Goal: Information Seeking & Learning: Learn about a topic

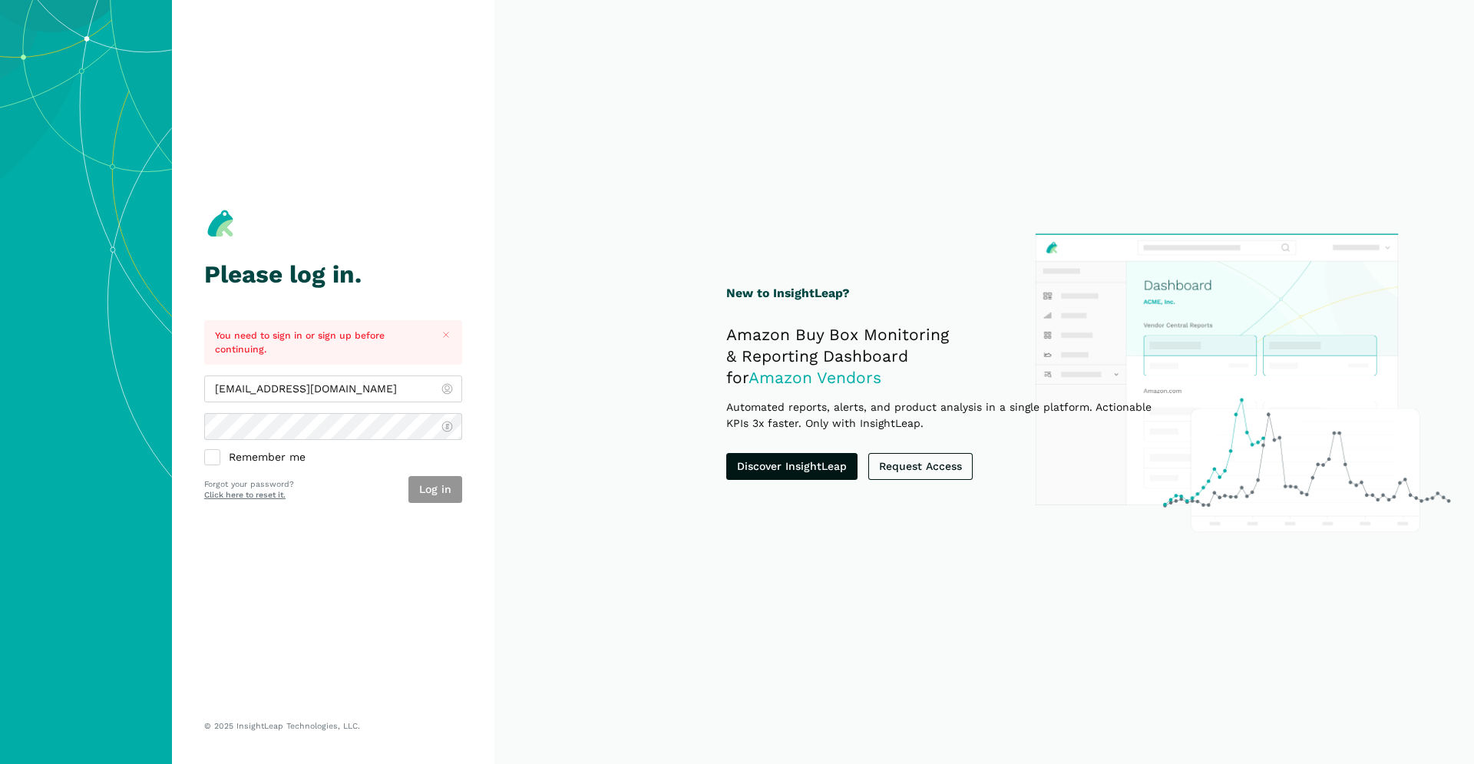
type input "[EMAIL_ADDRESS][DOMAIN_NAME]"
click at [428, 486] on button "Log in" at bounding box center [435, 489] width 54 height 27
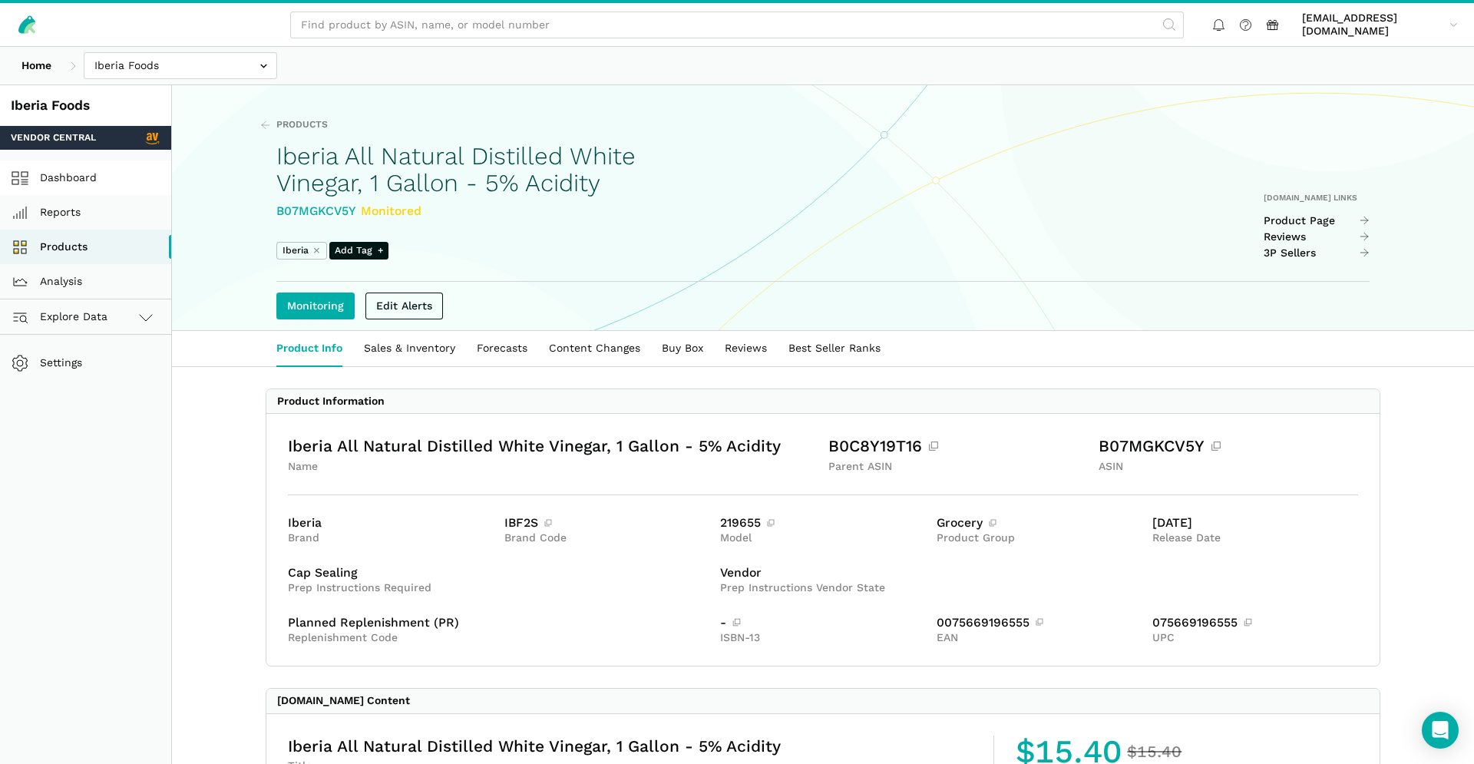
click at [72, 185] on link "Dashboard" at bounding box center [85, 177] width 171 height 35
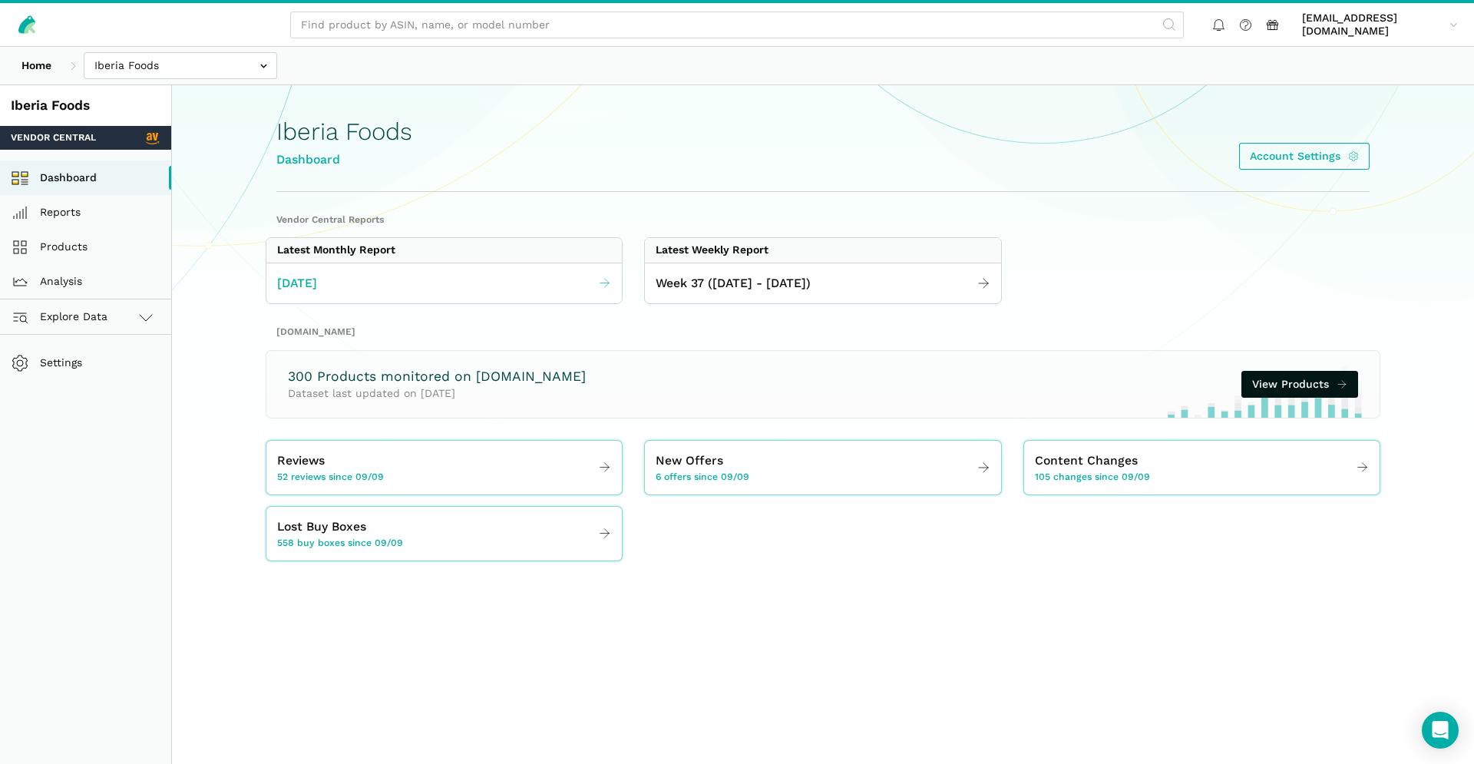
click at [285, 291] on span "August 2025" at bounding box center [297, 283] width 40 height 19
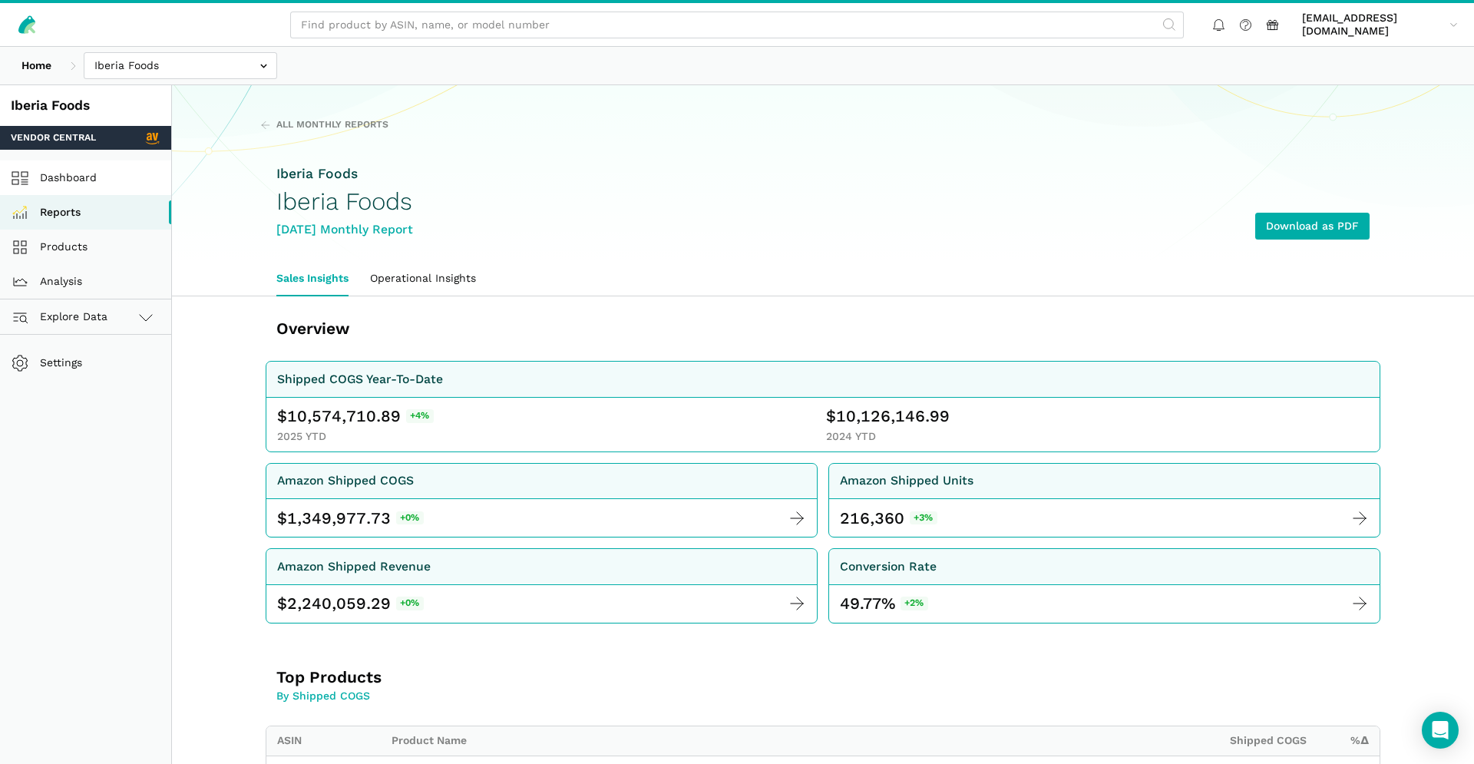
click at [107, 180] on link "Dashboard" at bounding box center [85, 177] width 171 height 35
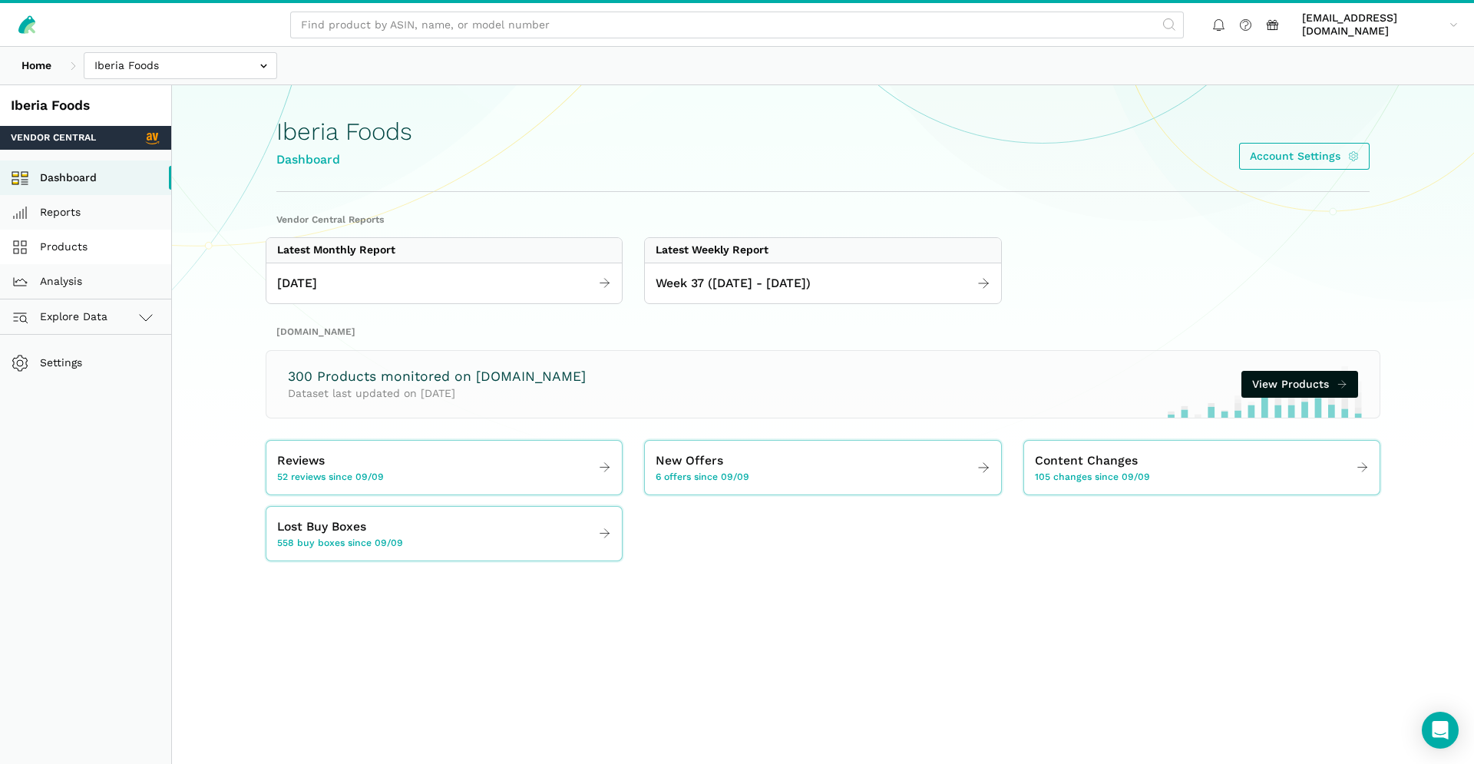
click at [68, 242] on link "Products" at bounding box center [85, 247] width 171 height 35
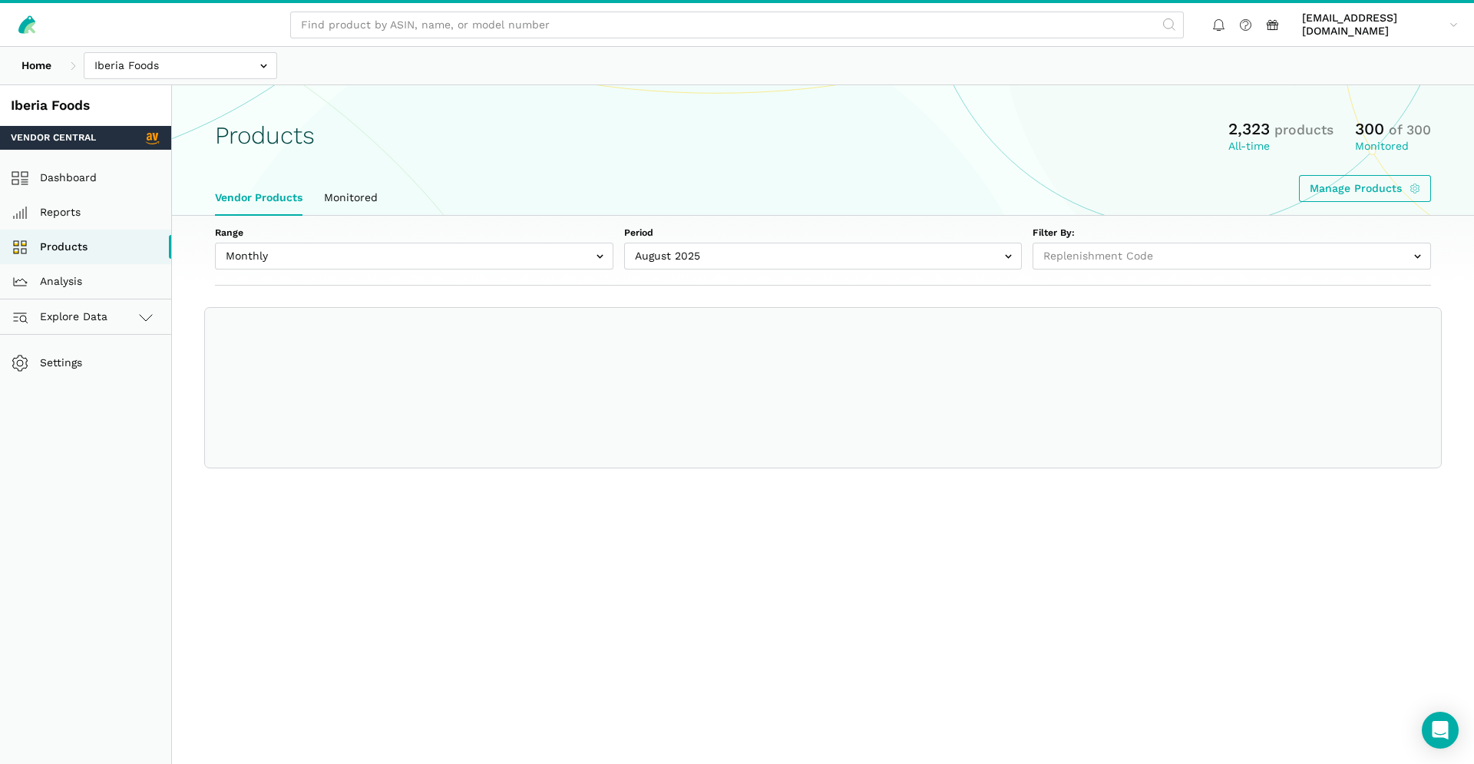
select select
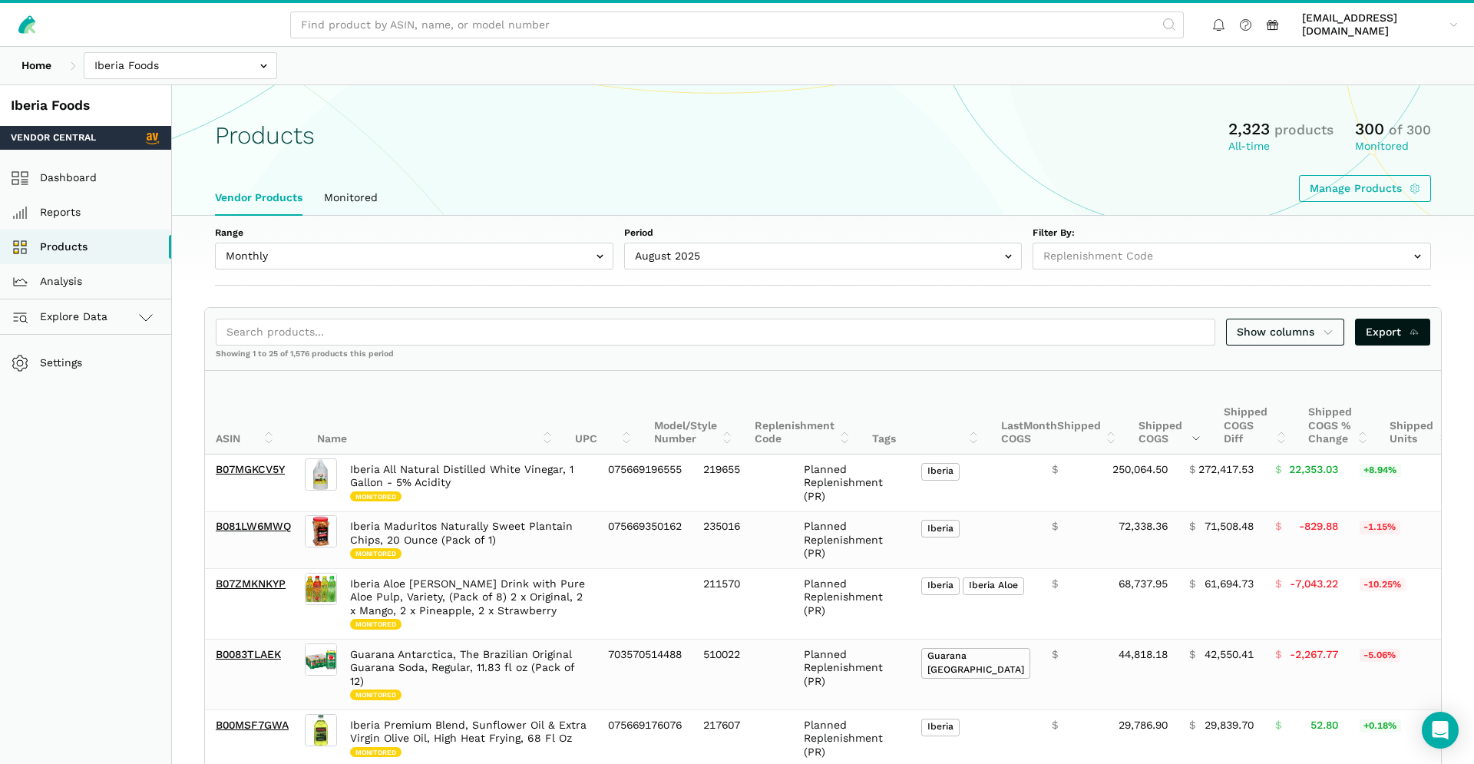
scroll to position [35, 0]
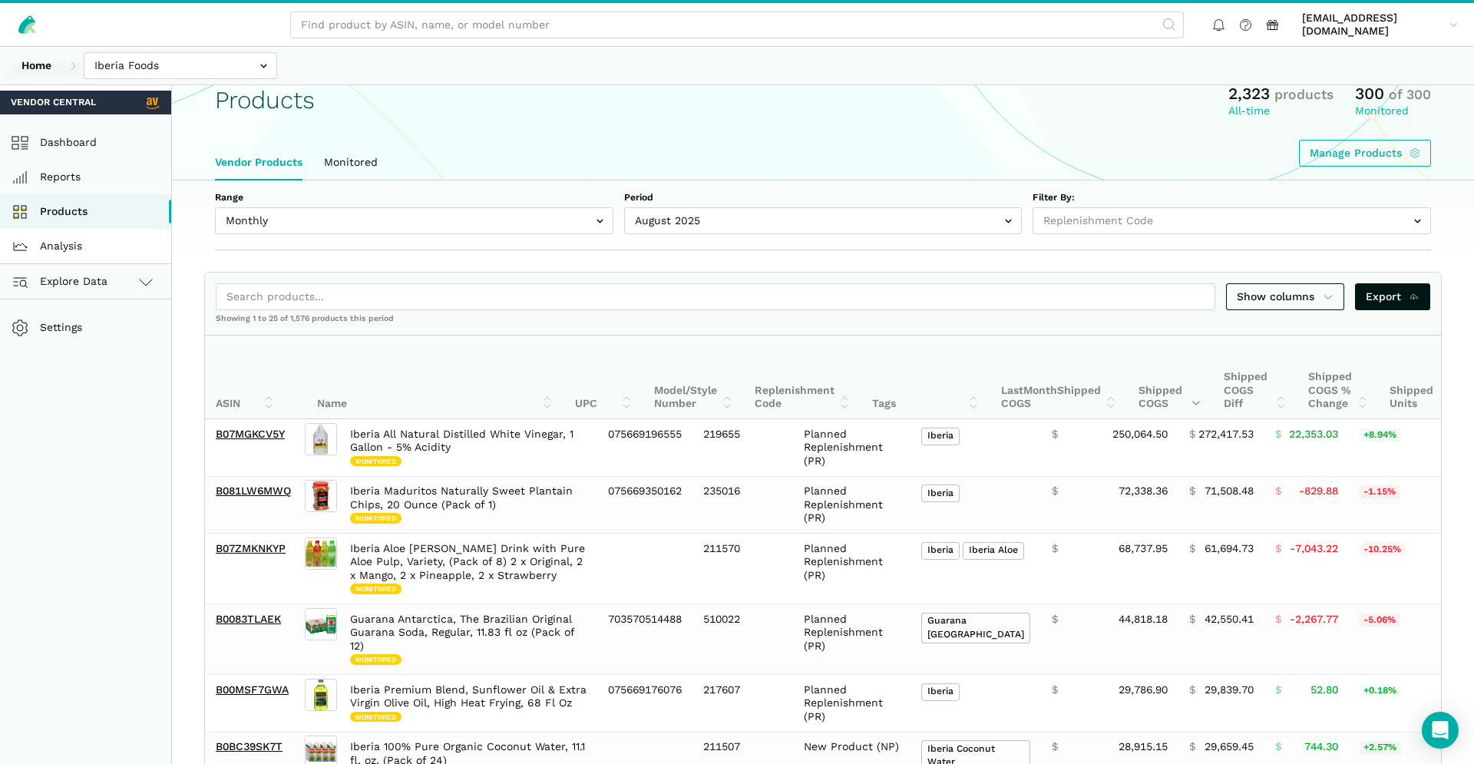
click at [80, 245] on link "Analysis" at bounding box center [85, 246] width 171 height 35
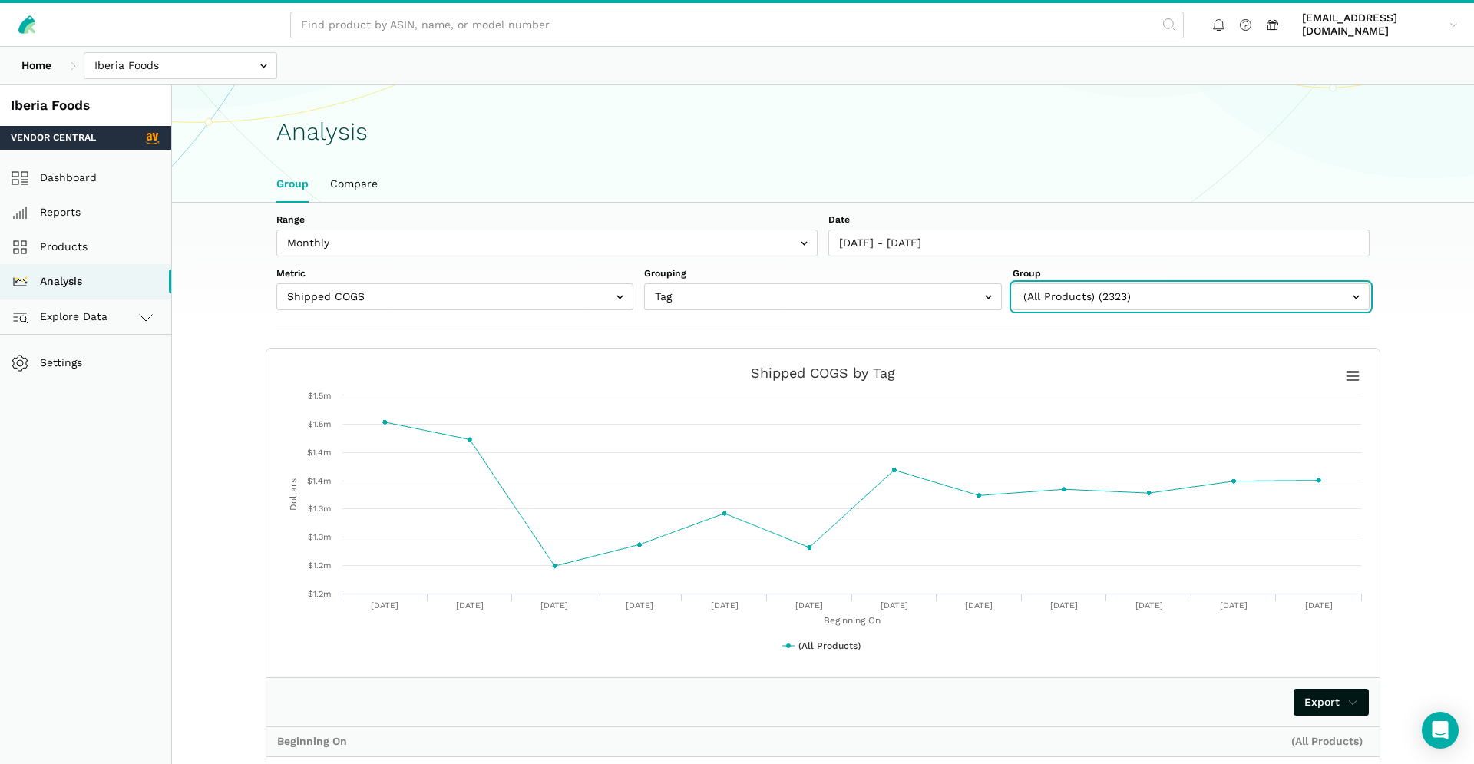
click at [1154, 299] on input "text" at bounding box center [1190, 296] width 357 height 27
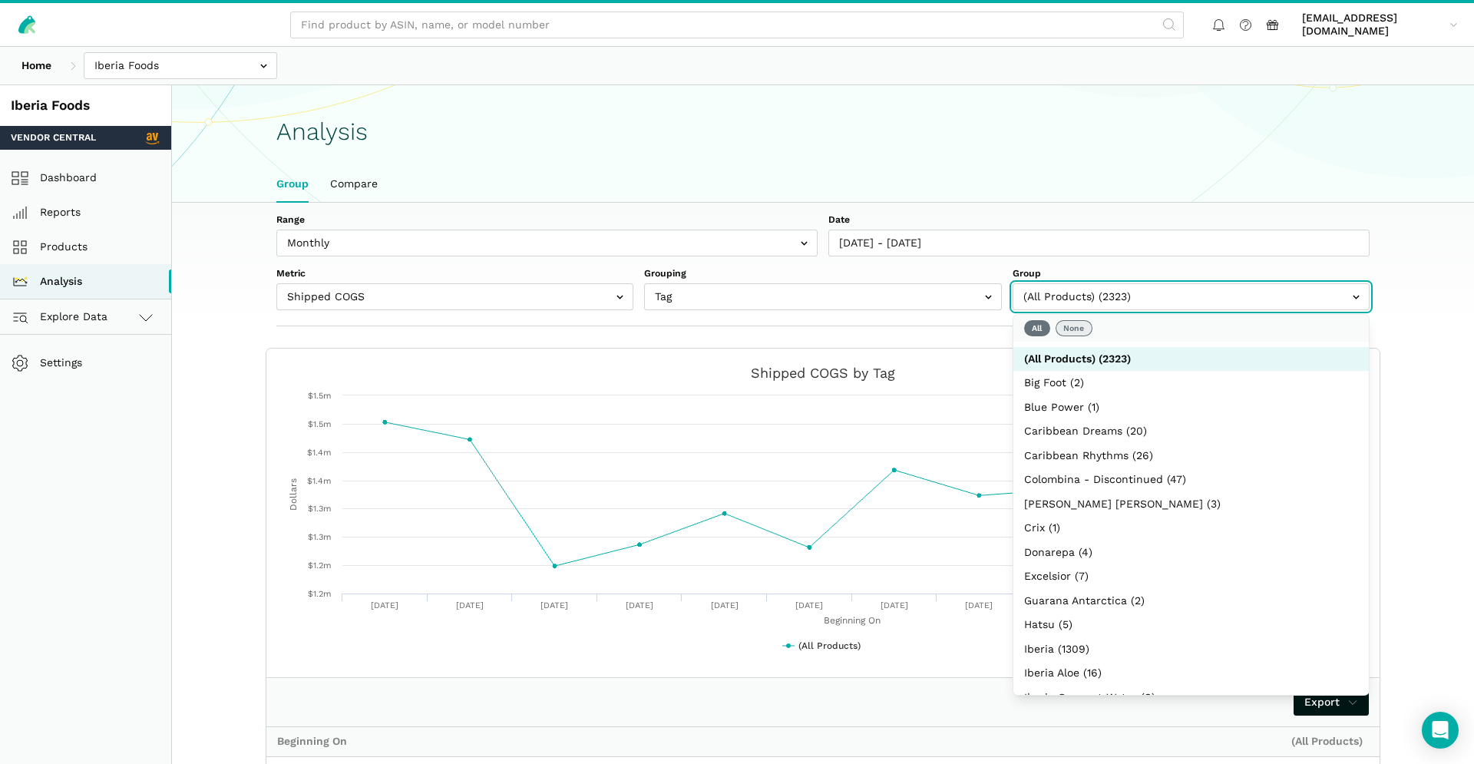
click at [1076, 329] on button "None" at bounding box center [1073, 328] width 37 height 16
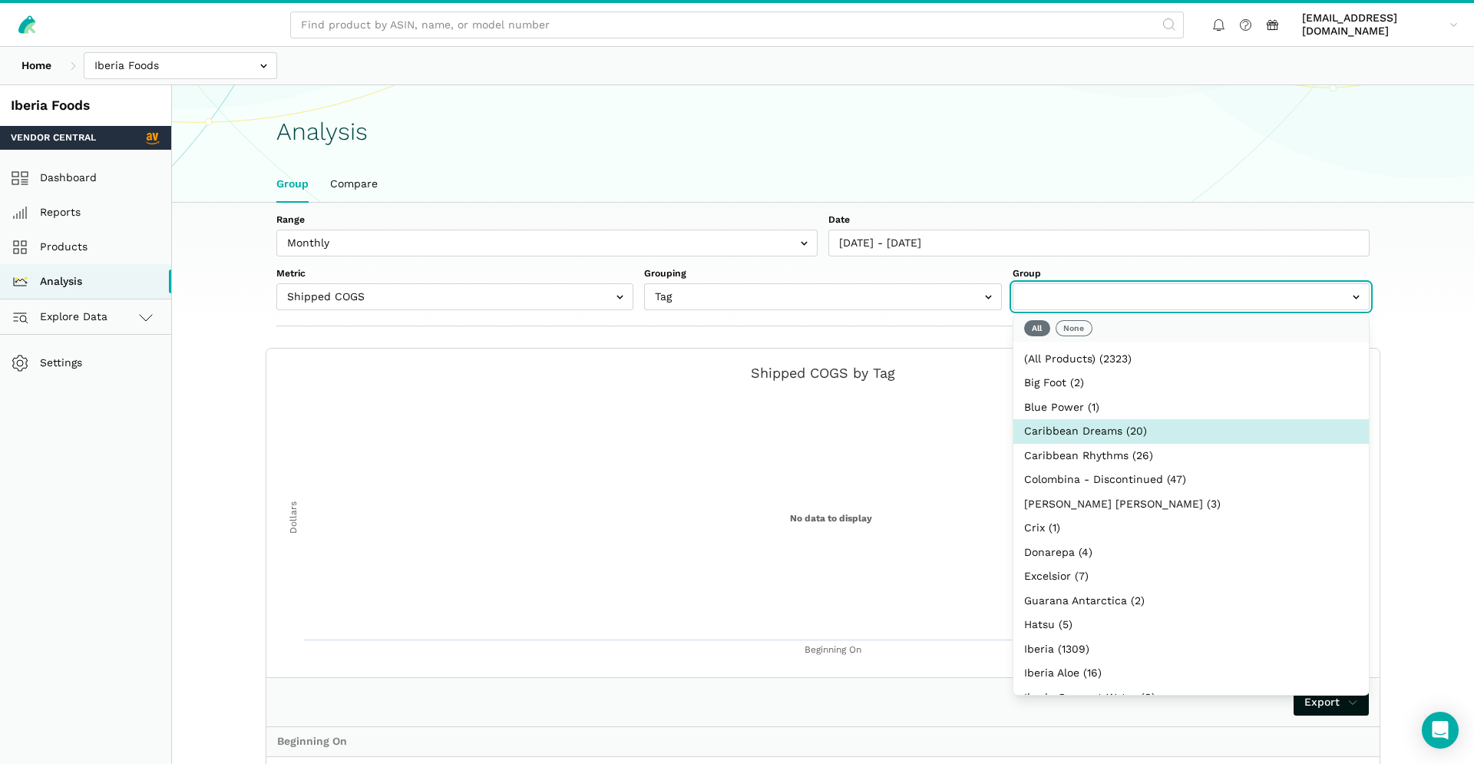
select select "Caribbean Dreams"
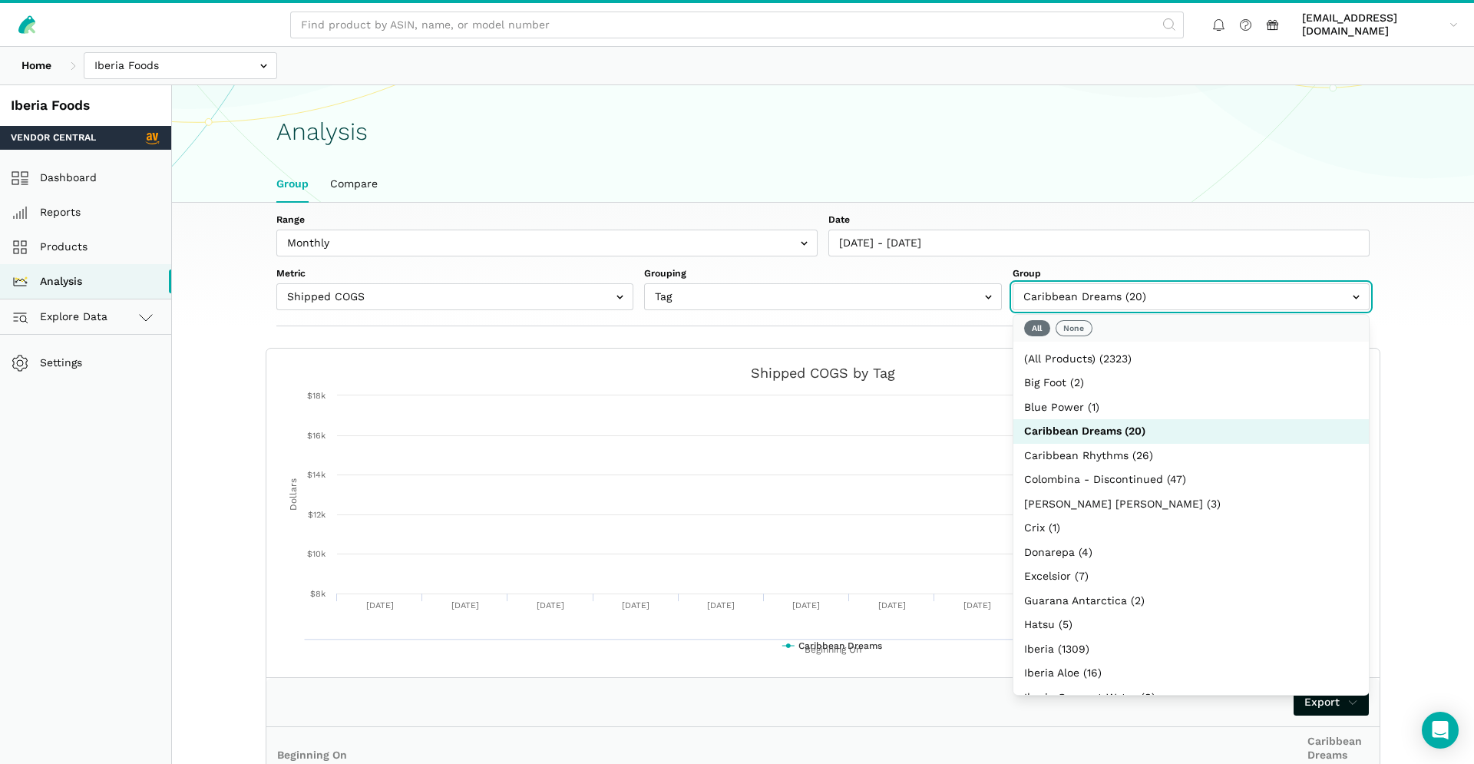
scroll to position [56, 0]
click at [1407, 379] on section "Created with Highcharts 6.2.0 Beginning On Dollars Chart context menu Shipped C…" at bounding box center [822, 752] width 1179 height 809
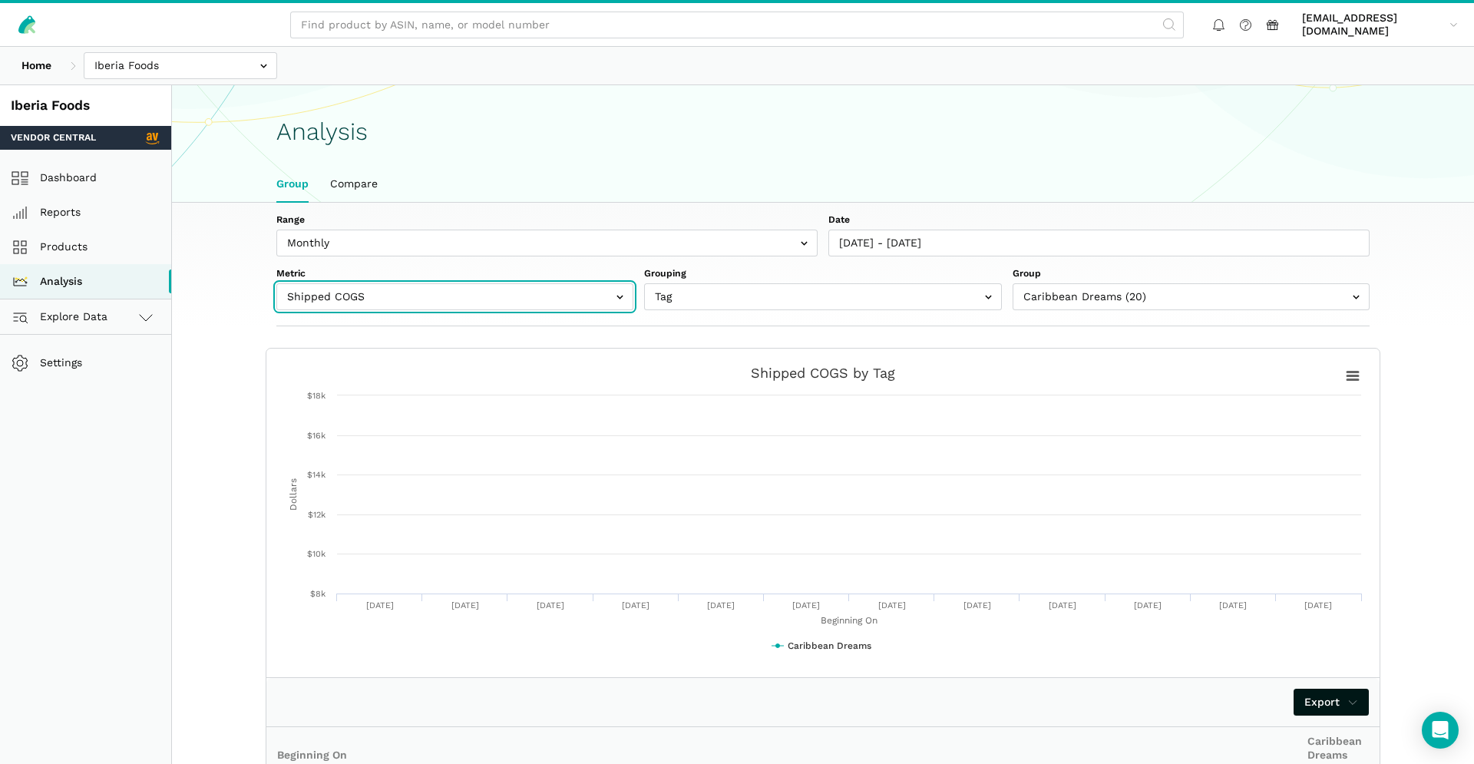
click at [581, 299] on input "text" at bounding box center [454, 296] width 357 height 27
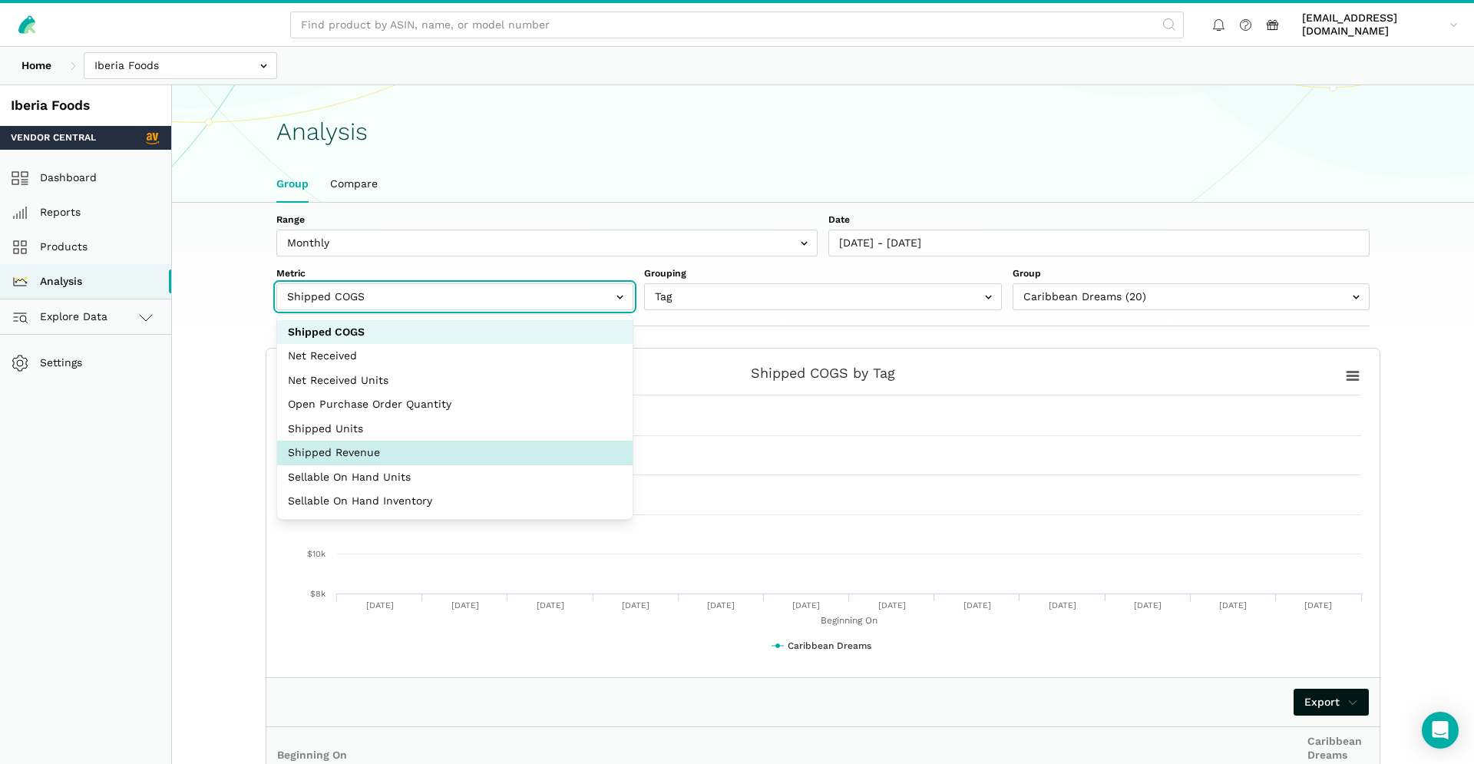
select select "shipped_revenue_cents"
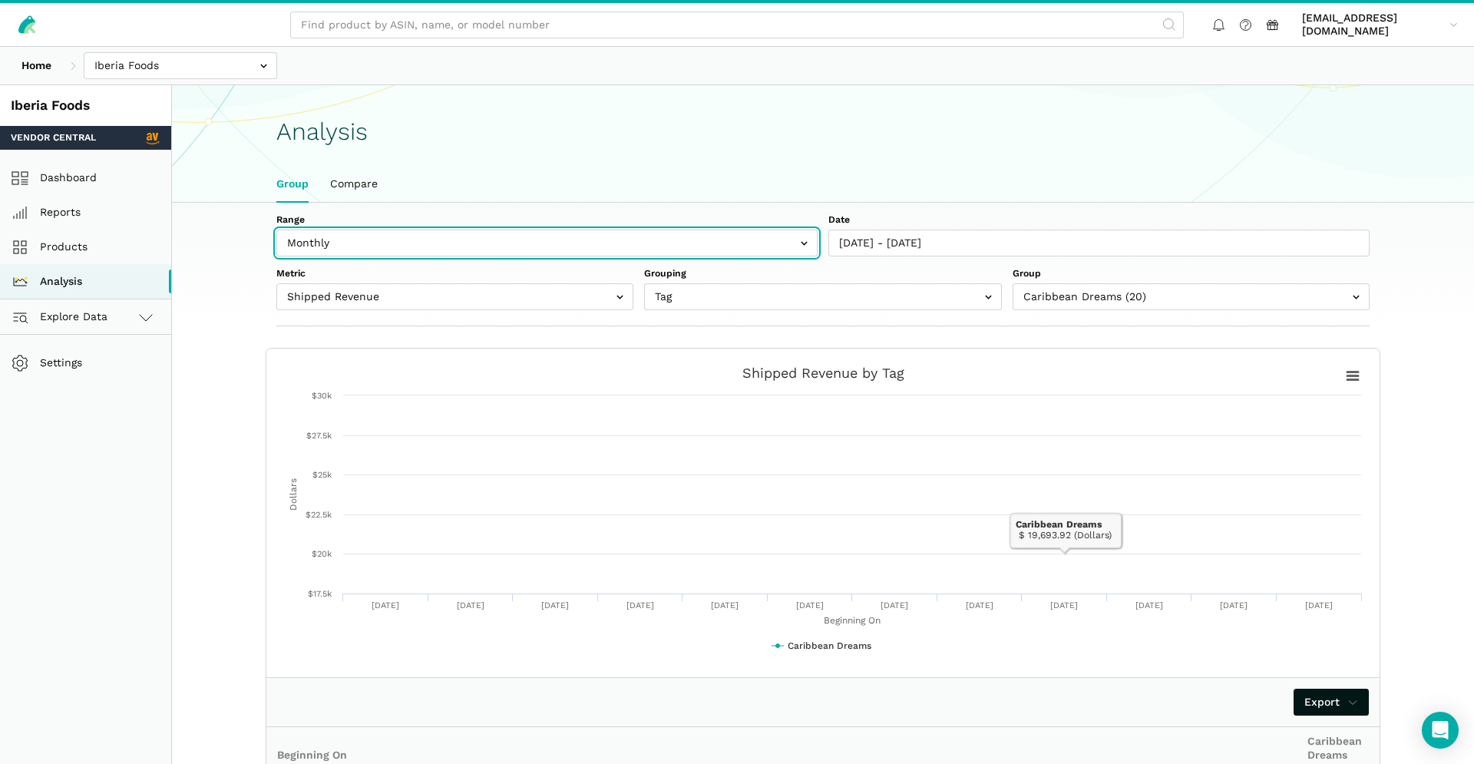
click at [531, 247] on input "text" at bounding box center [546, 243] width 541 height 27
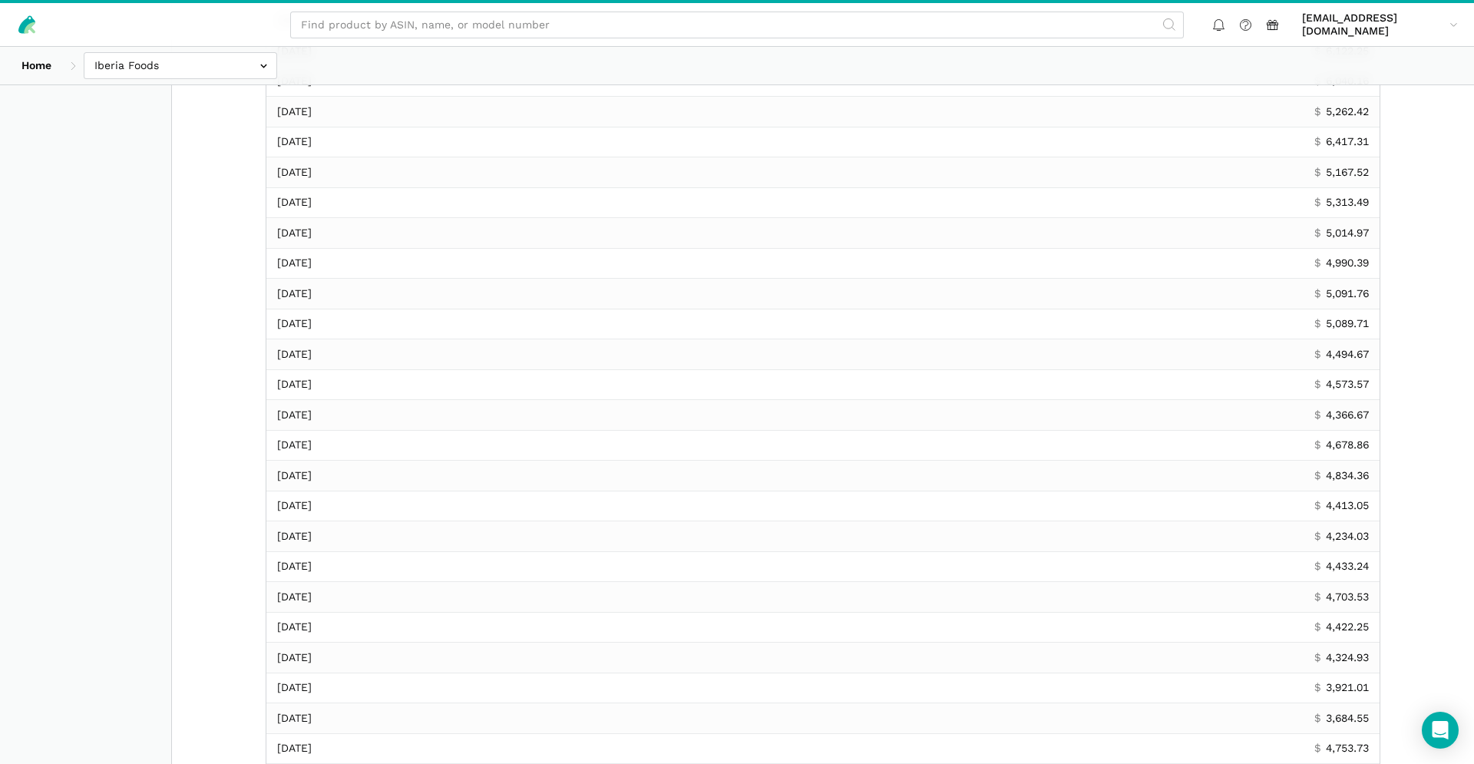
scroll to position [0, 0]
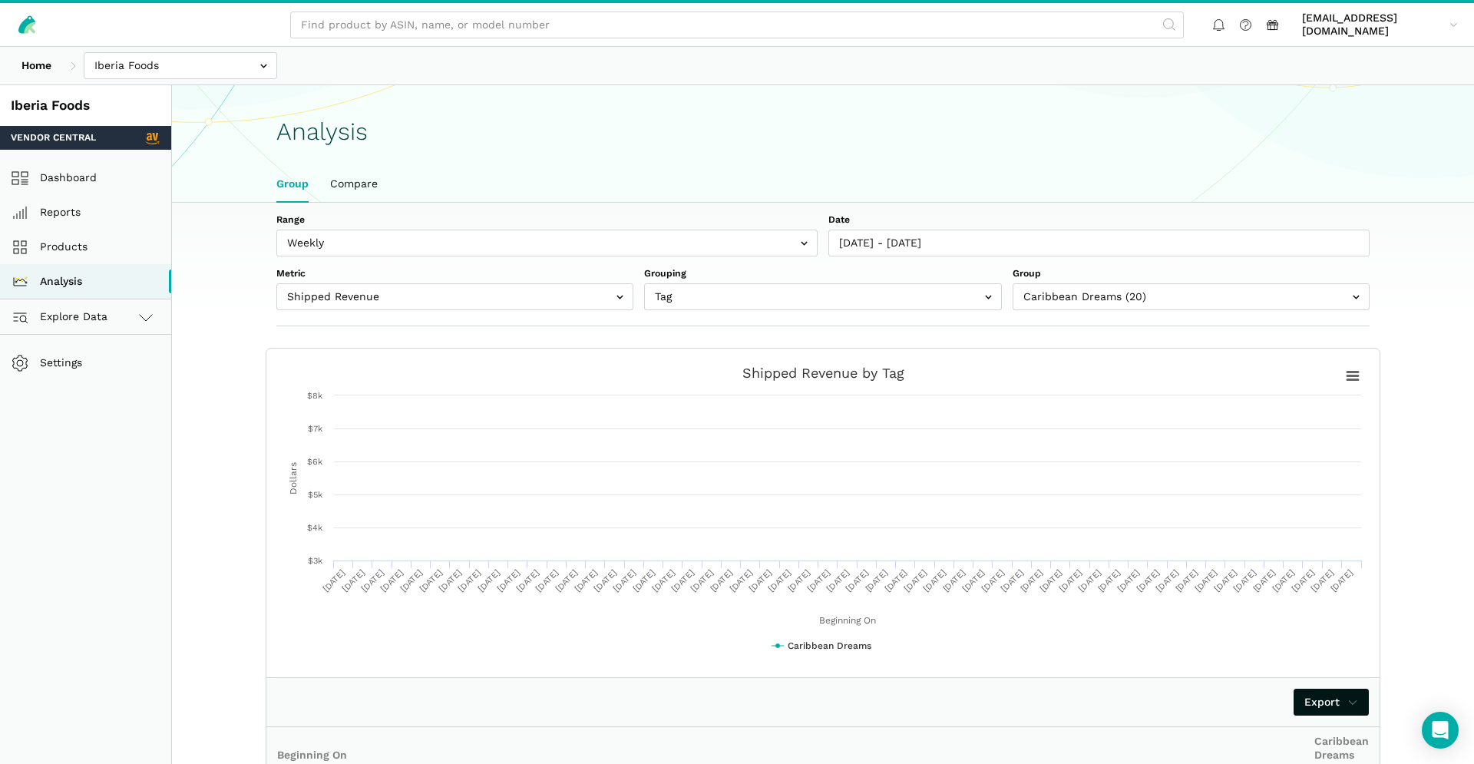
drag, startPoint x: 422, startPoint y: 275, endPoint x: 414, endPoint y: 283, distance: 11.9
click at [422, 275] on label "Metric" at bounding box center [454, 274] width 357 height 14
click at [422, 283] on select "Shipped COGS Net Received Net Received Units Open Purchase Order Quantity Shipp…" at bounding box center [454, 288] width 357 height 11
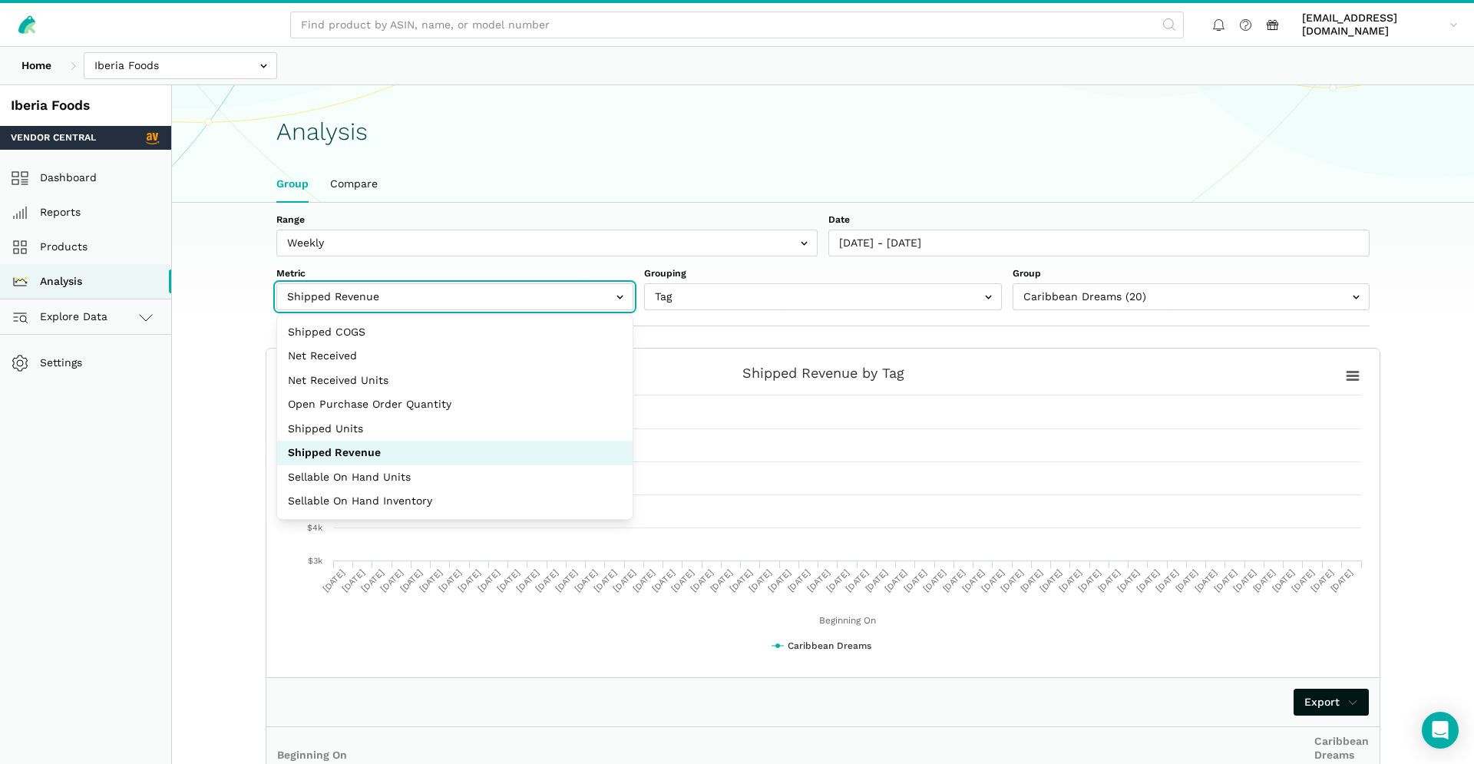
click at [398, 294] on input "text" at bounding box center [454, 296] width 357 height 27
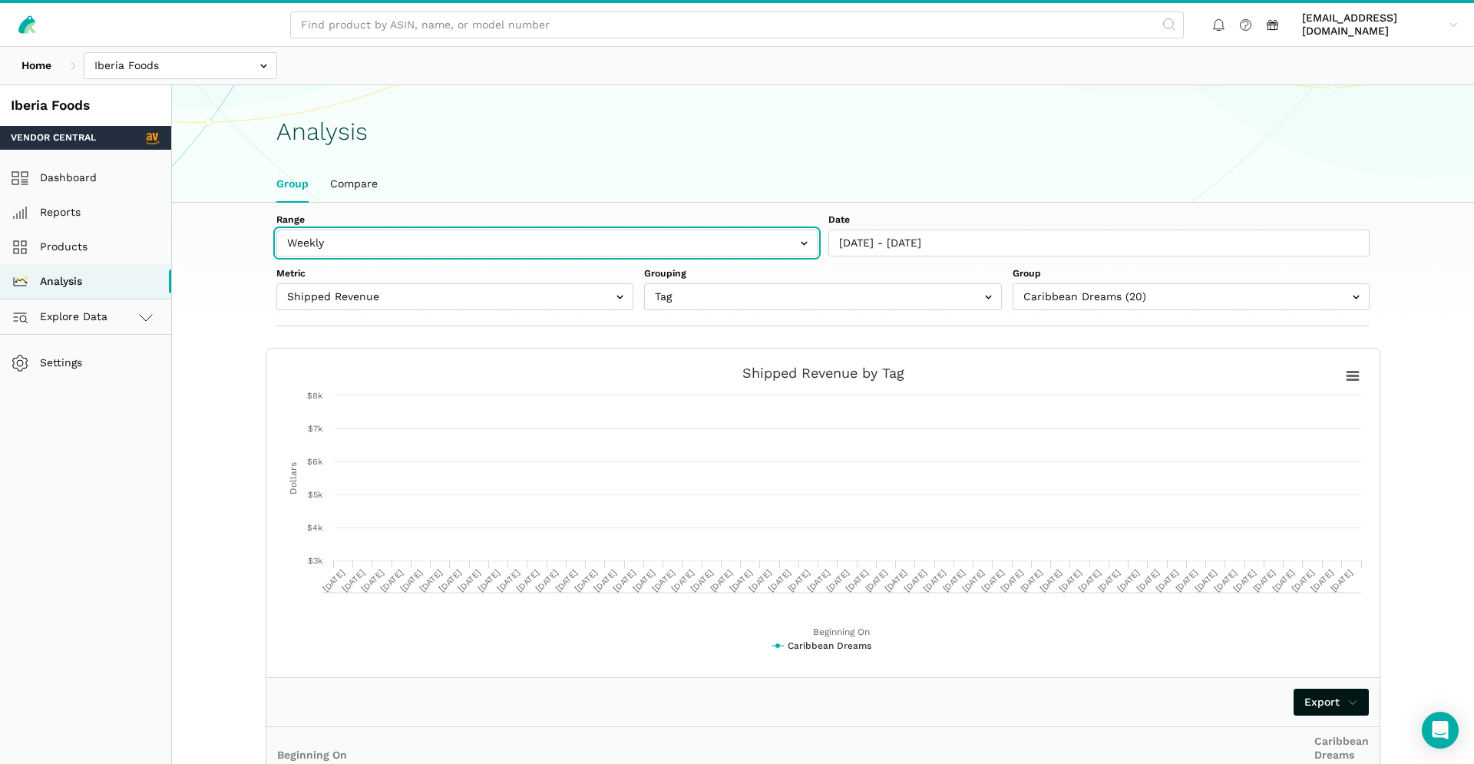
click at [421, 243] on input "text" at bounding box center [546, 243] width 541 height 27
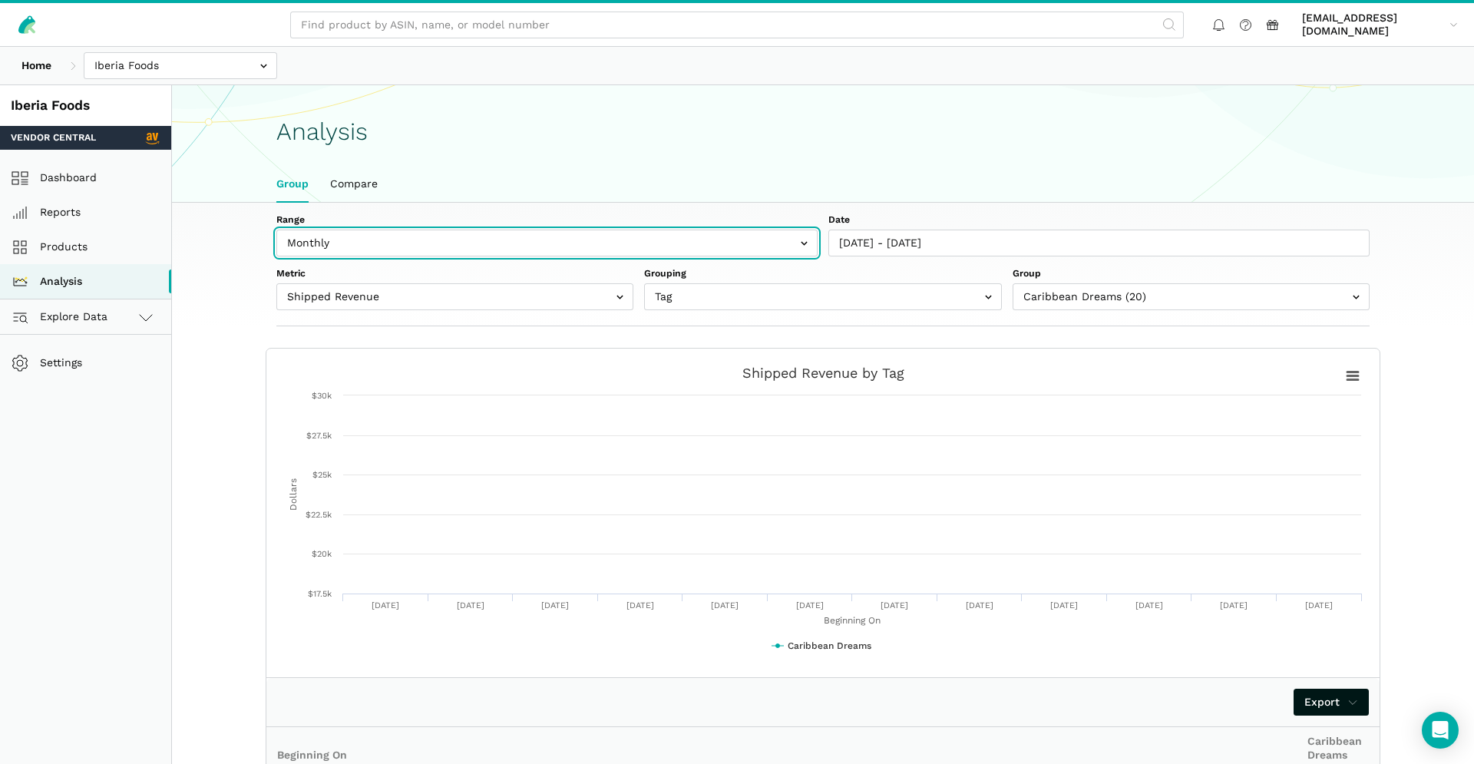
click at [399, 240] on input "text" at bounding box center [546, 243] width 541 height 27
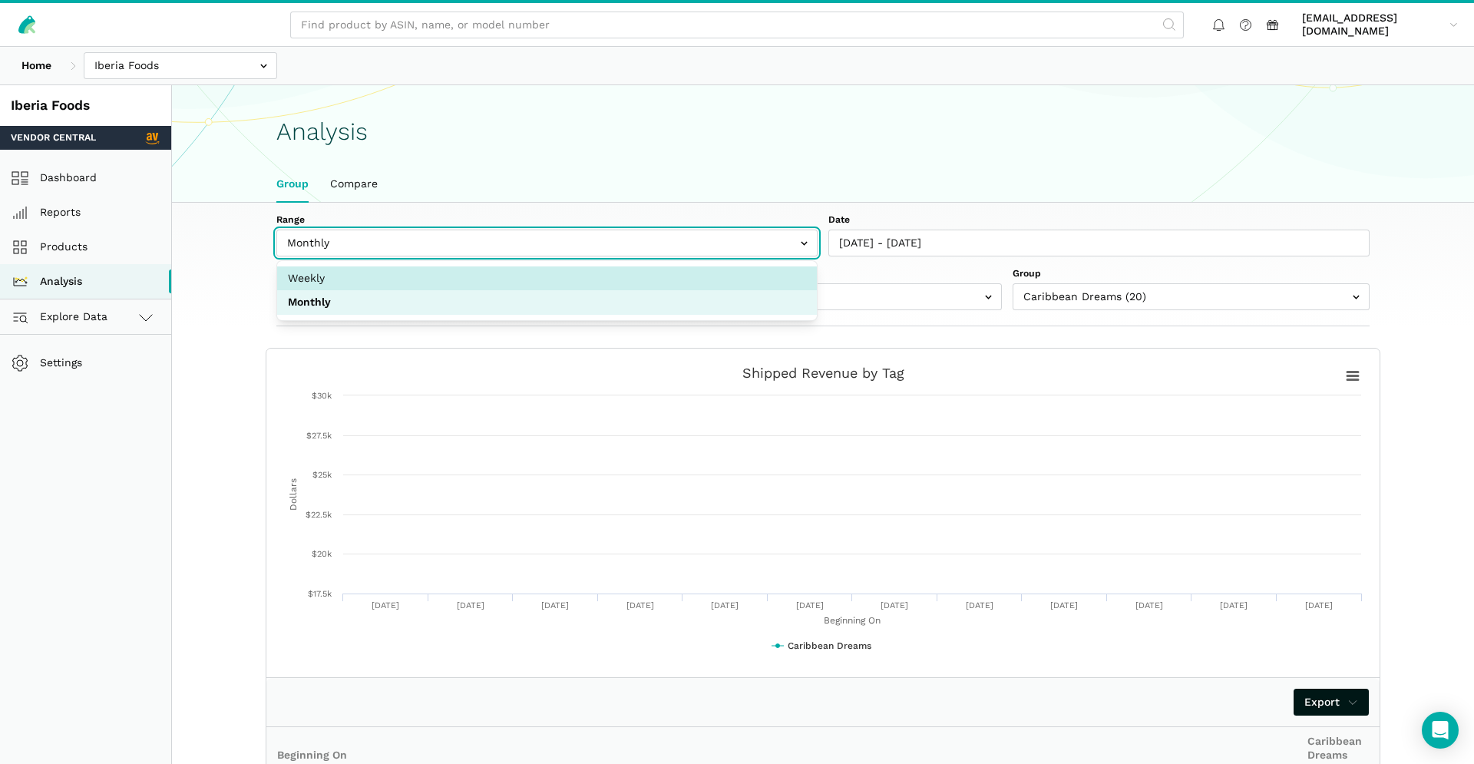
select select "weekly"
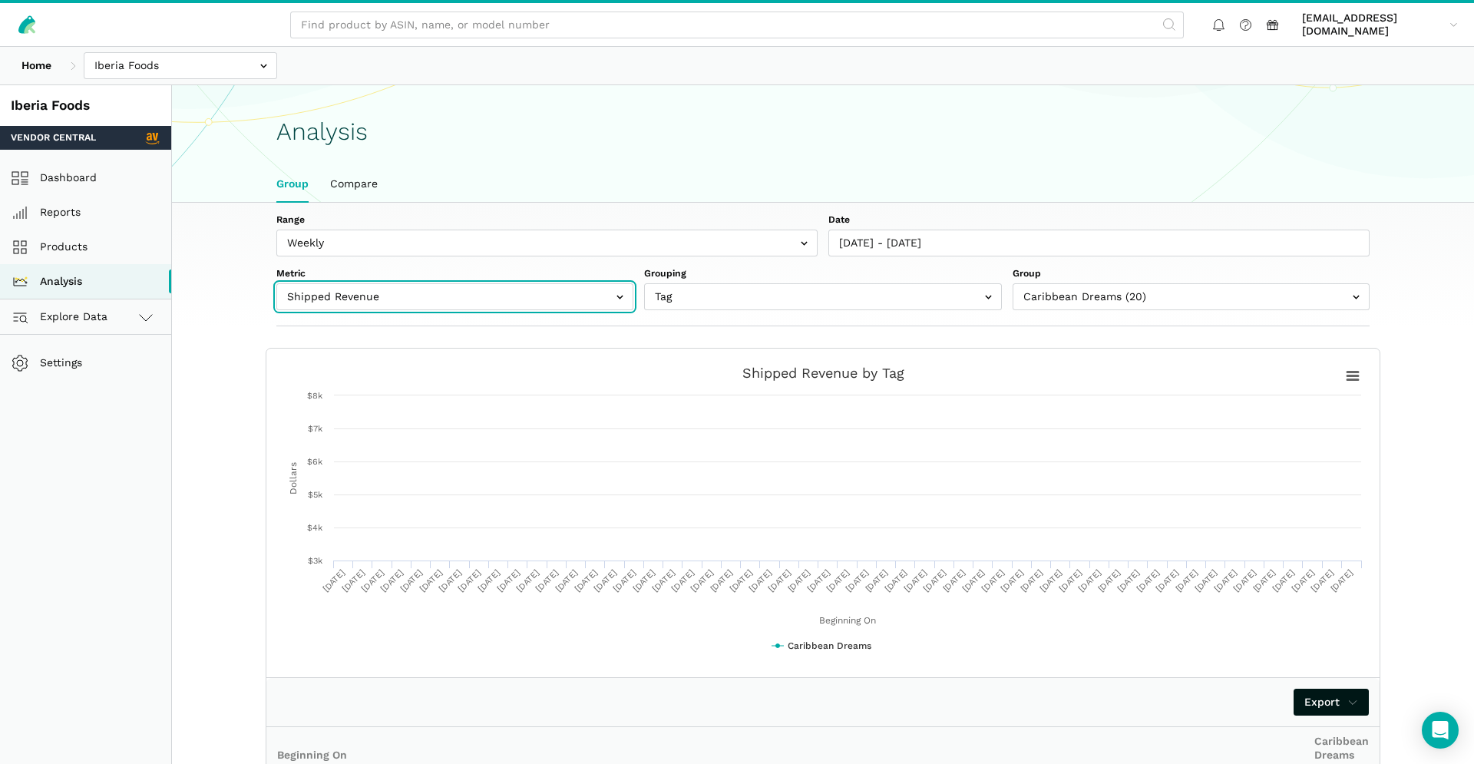
click at [582, 300] on input "text" at bounding box center [454, 296] width 357 height 27
click at [356, 296] on input "text" at bounding box center [454, 296] width 357 height 27
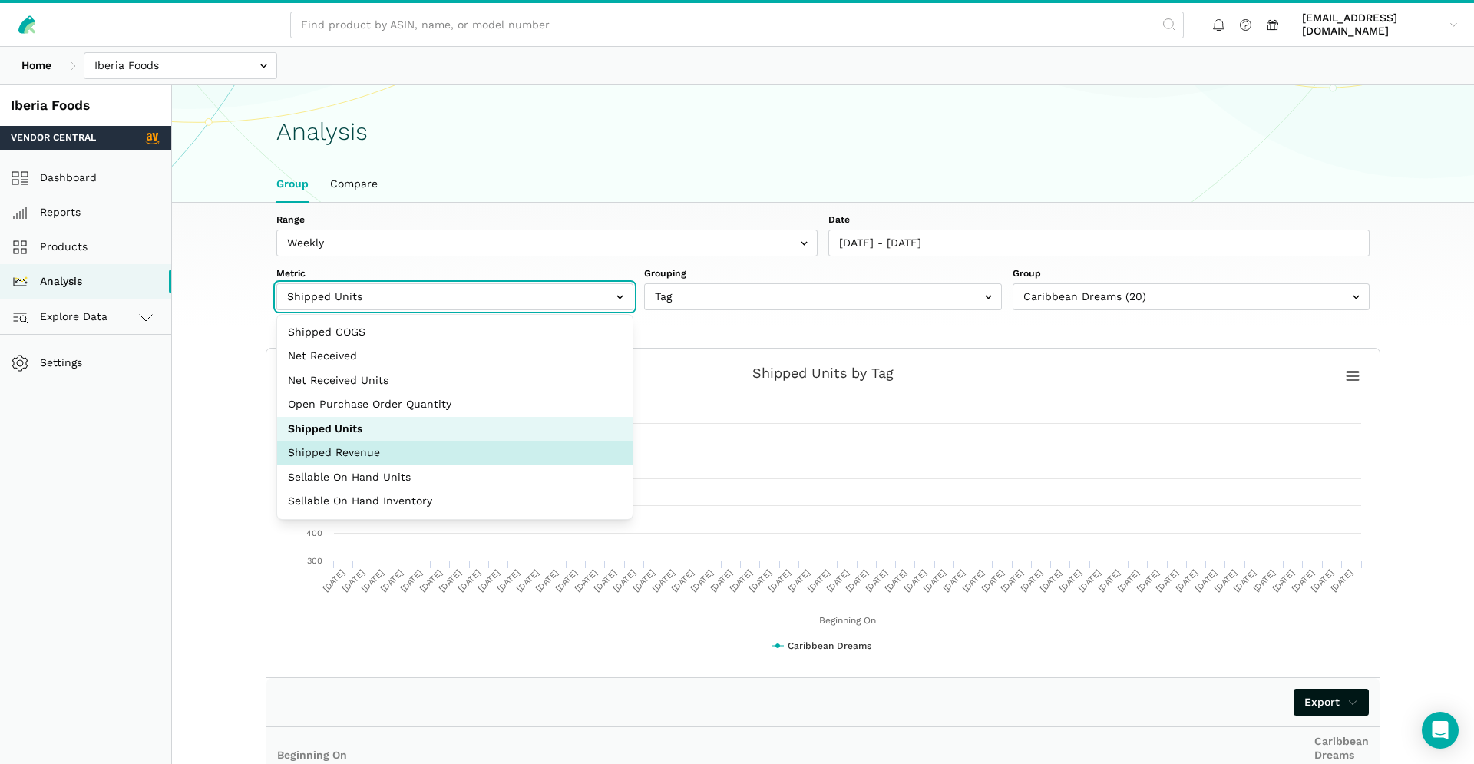
select select "shipped_revenue_cents"
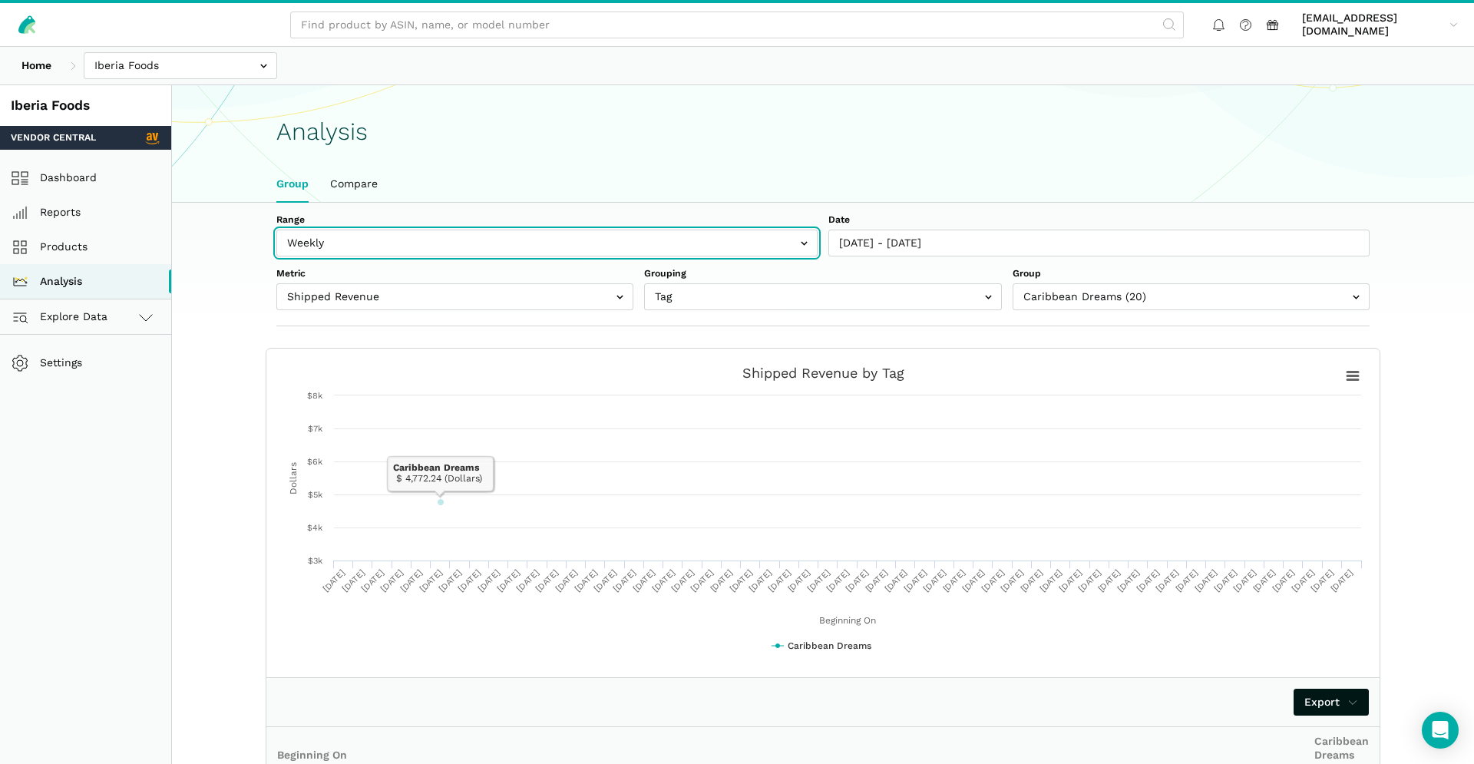
click at [424, 253] on input "text" at bounding box center [546, 243] width 541 height 27
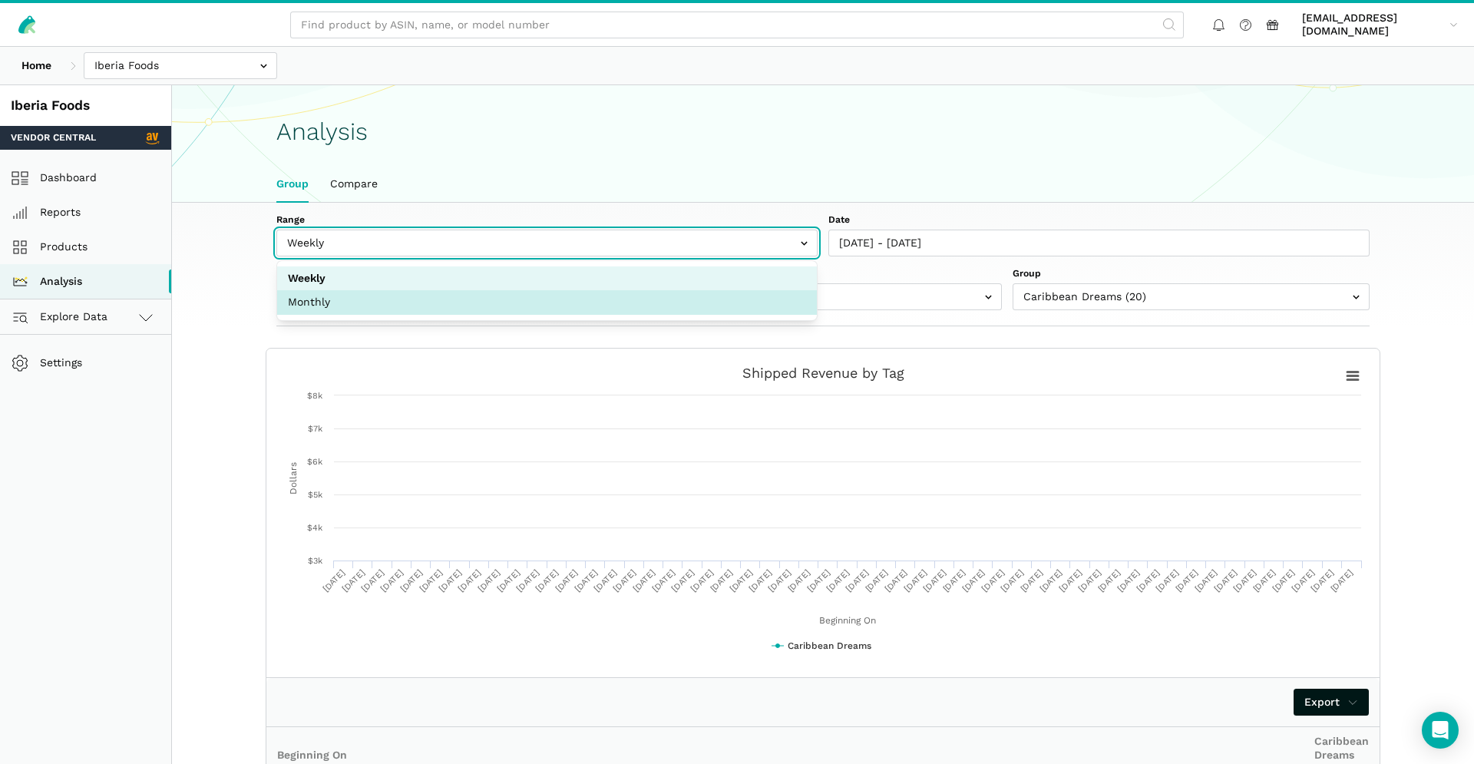
select select "monthly"
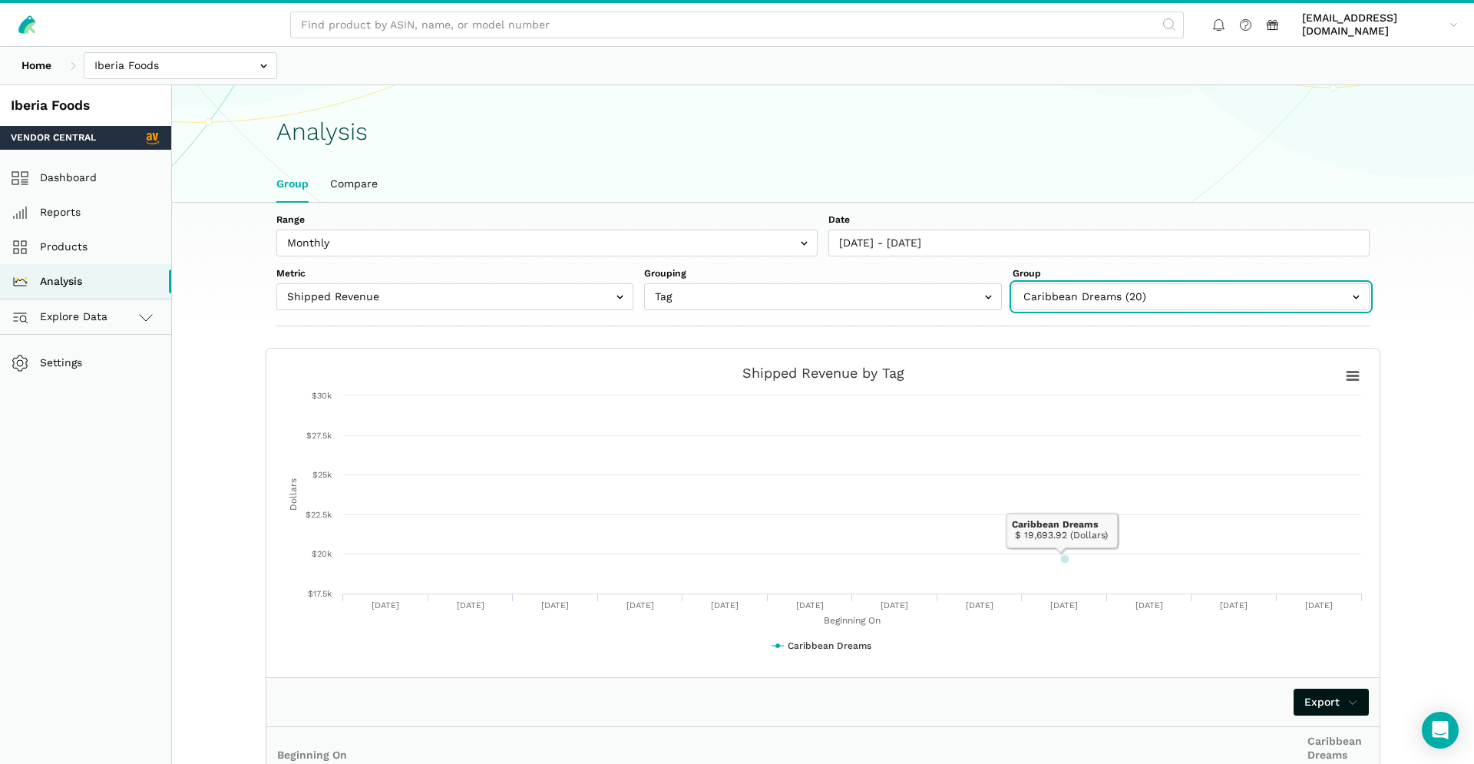
click at [1101, 295] on input "text" at bounding box center [1190, 296] width 357 height 27
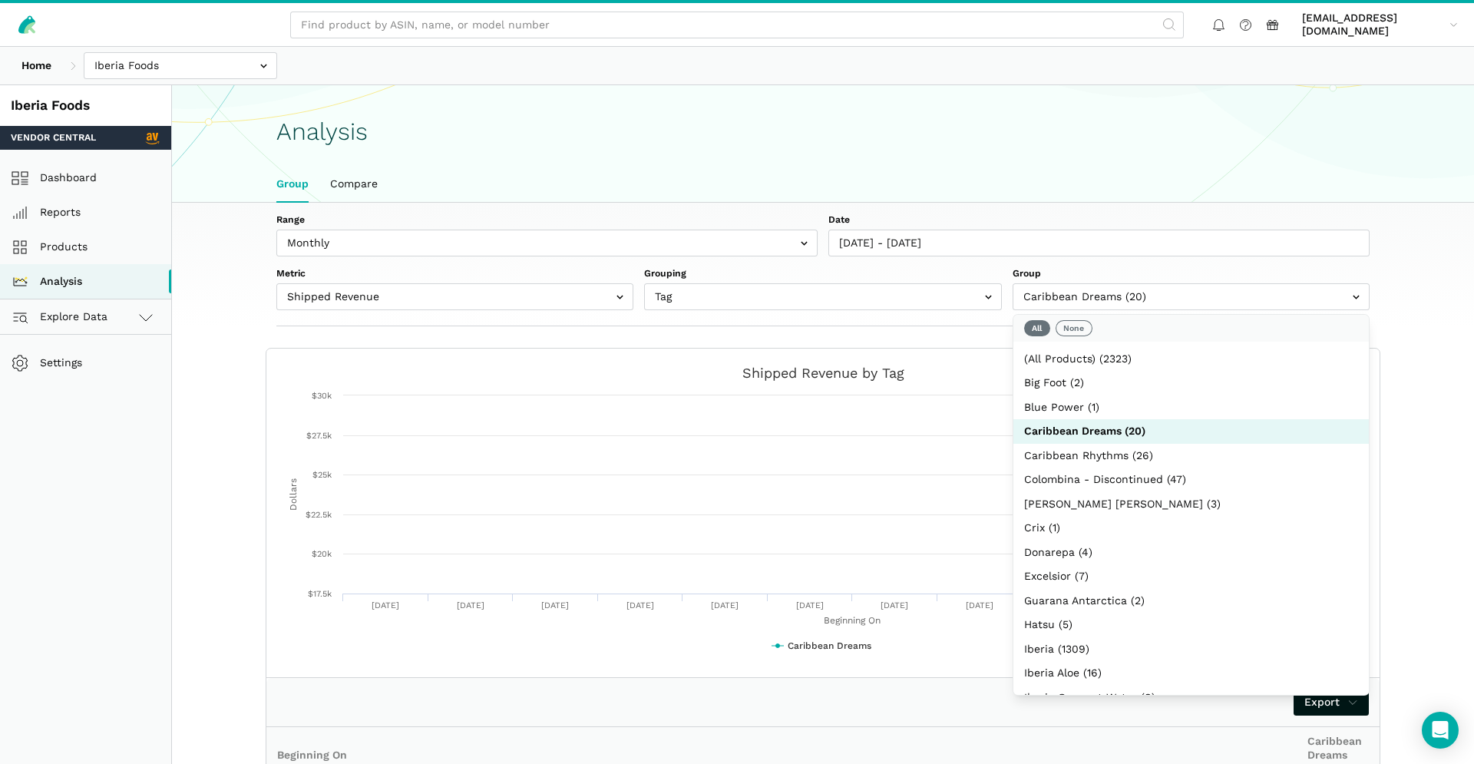
click at [1094, 333] on body "farhan.ali@iberiafood.com farhan.a...food.com Settings Team Settings Log out Ho…" at bounding box center [737, 600] width 1474 height 1200
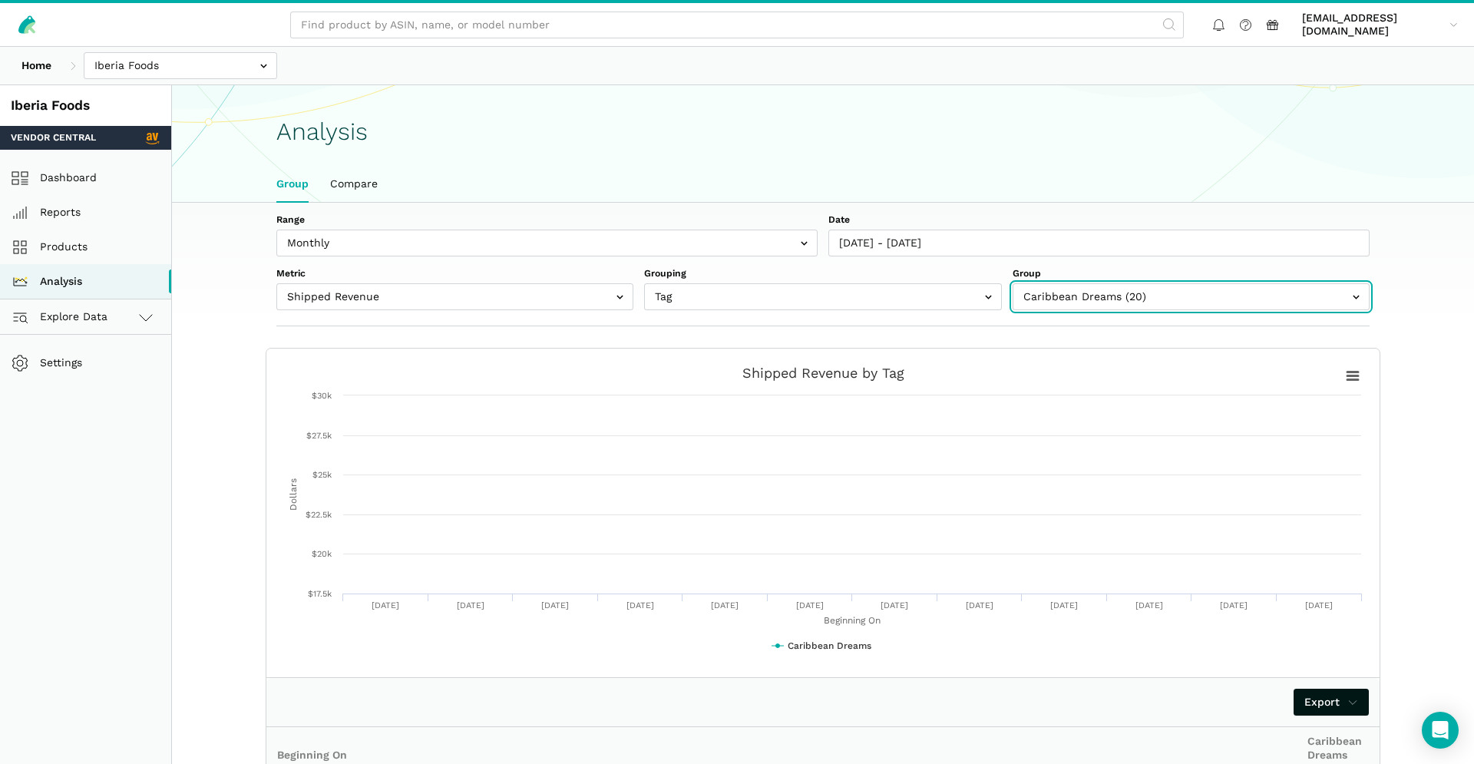
click at [1096, 304] on input "text" at bounding box center [1190, 296] width 357 height 27
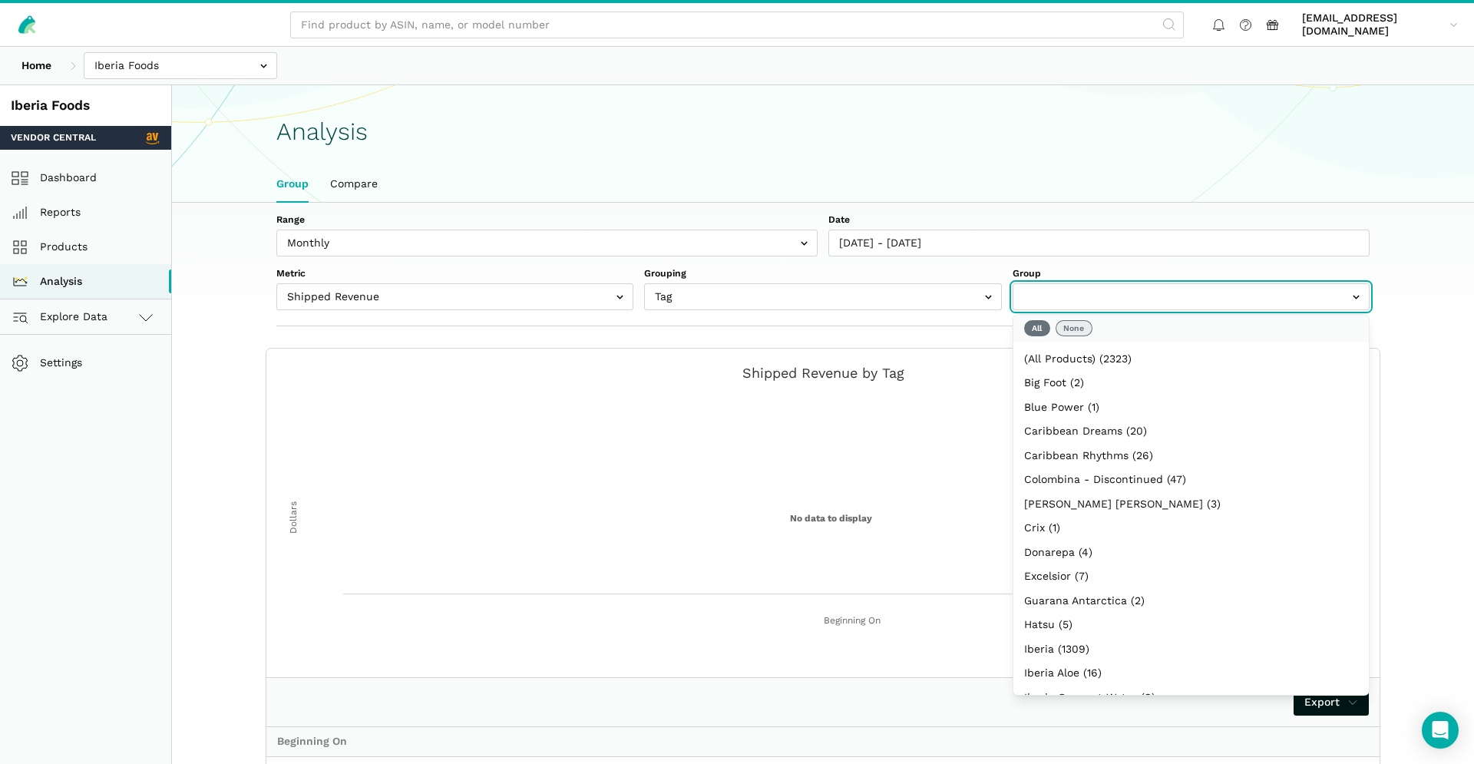
click at [1082, 324] on button "None" at bounding box center [1073, 328] width 37 height 16
select select "(All Products)"
click at [1034, 332] on button "All" at bounding box center [1037, 328] width 26 height 16
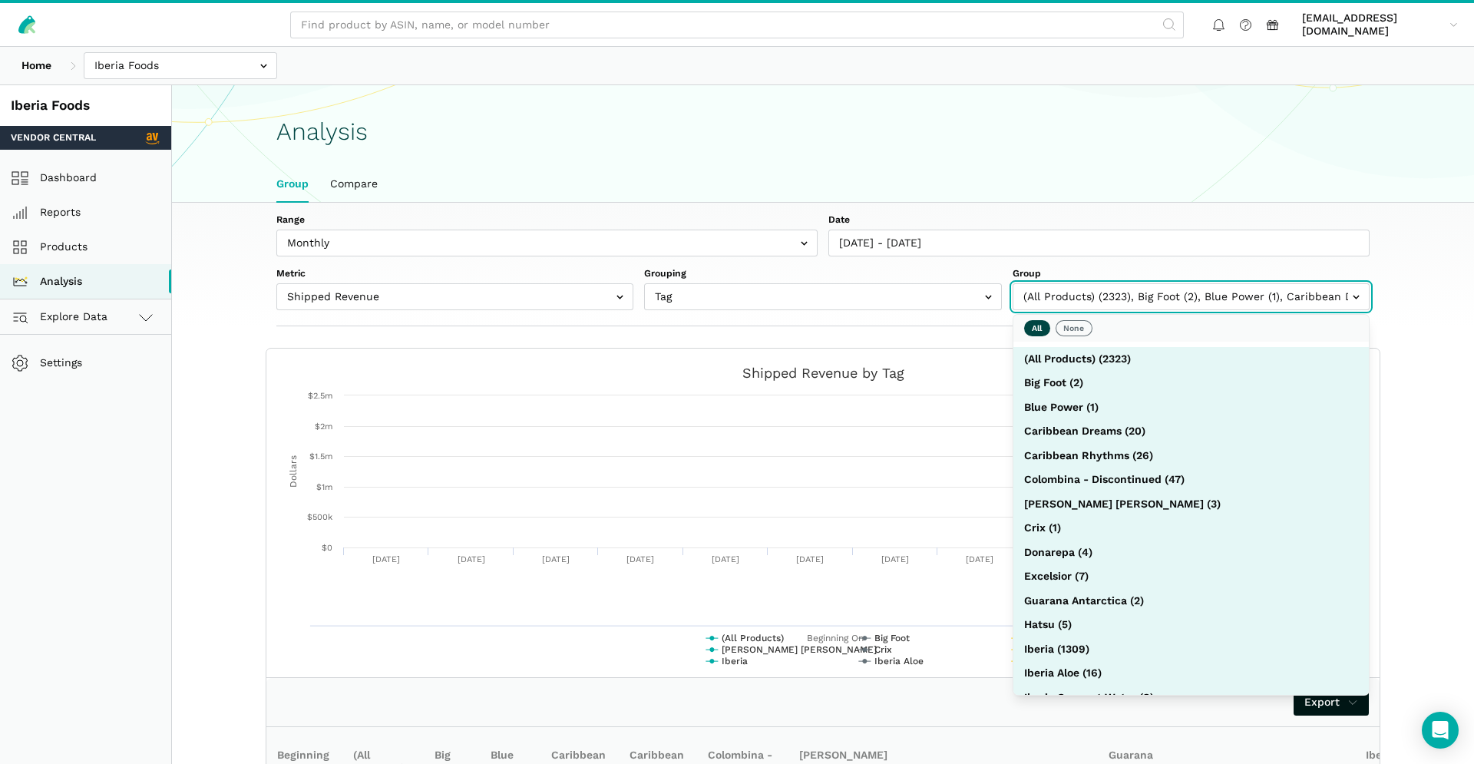
scroll to position [478, 0]
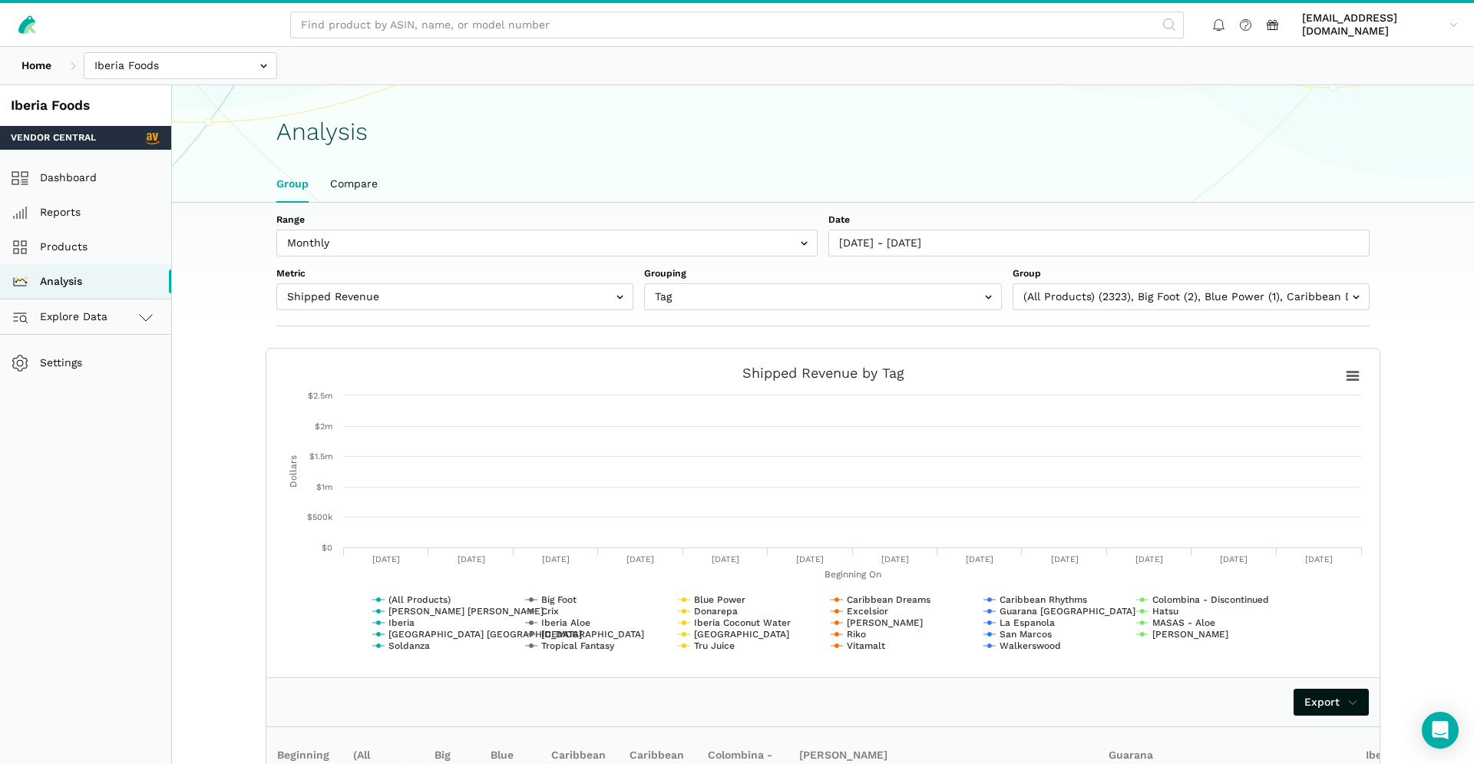
click at [932, 176] on ul "Group Compare" at bounding box center [823, 184] width 1115 height 35
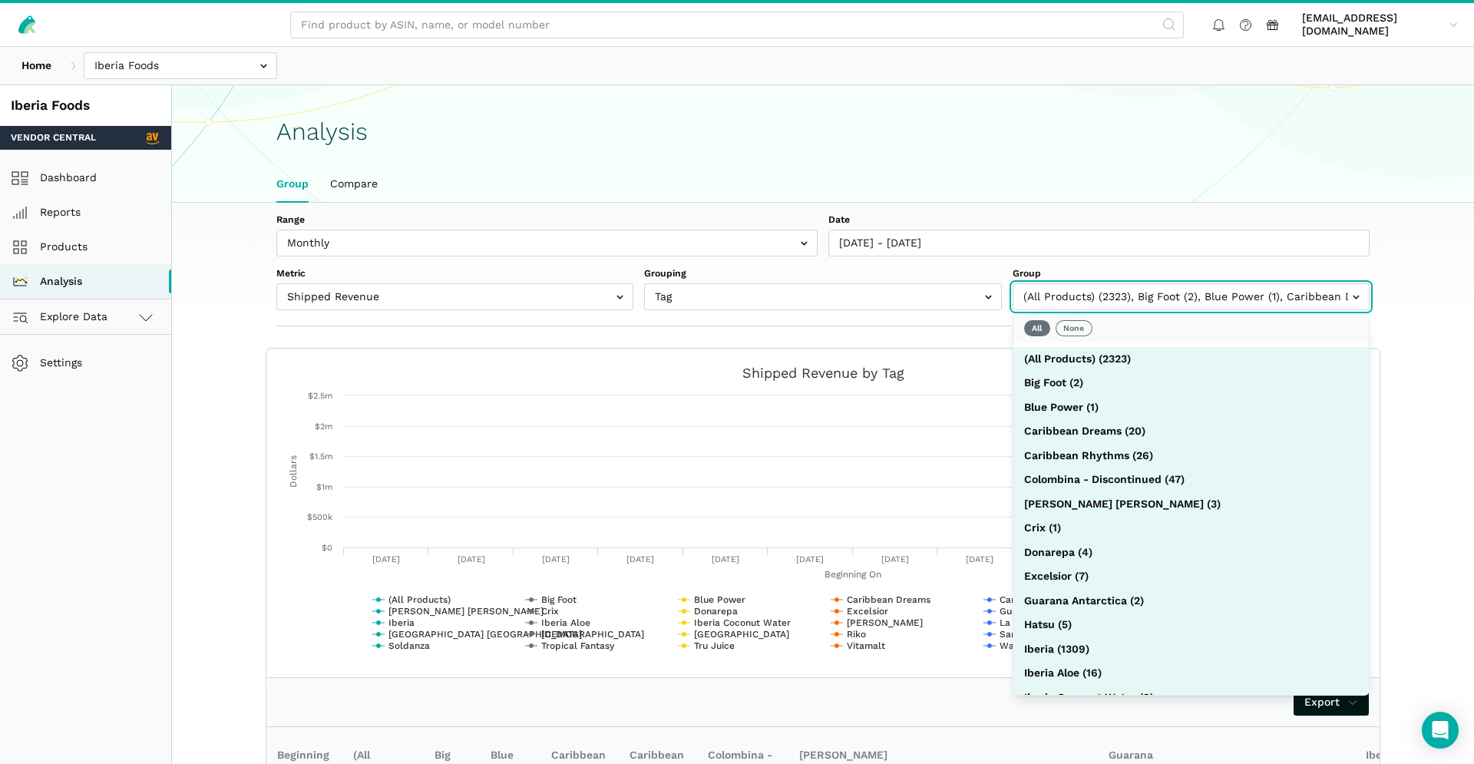
click at [1191, 305] on input "text" at bounding box center [1190, 296] width 357 height 27
select select
click at [1063, 329] on button "None" at bounding box center [1073, 328] width 37 height 16
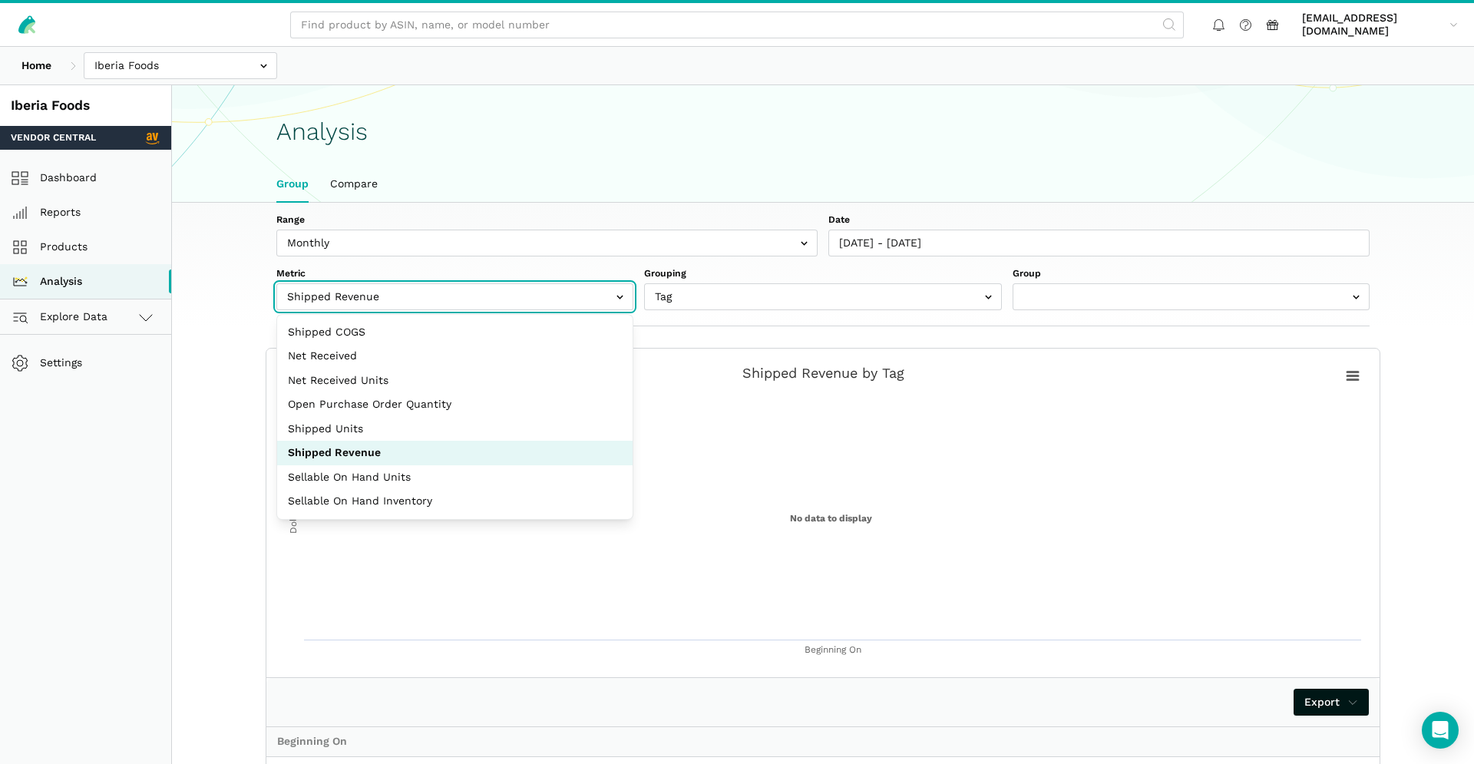
drag, startPoint x: 411, startPoint y: 291, endPoint x: 426, endPoint y: 289, distance: 15.4
click at [411, 291] on input "text" at bounding box center [454, 296] width 357 height 27
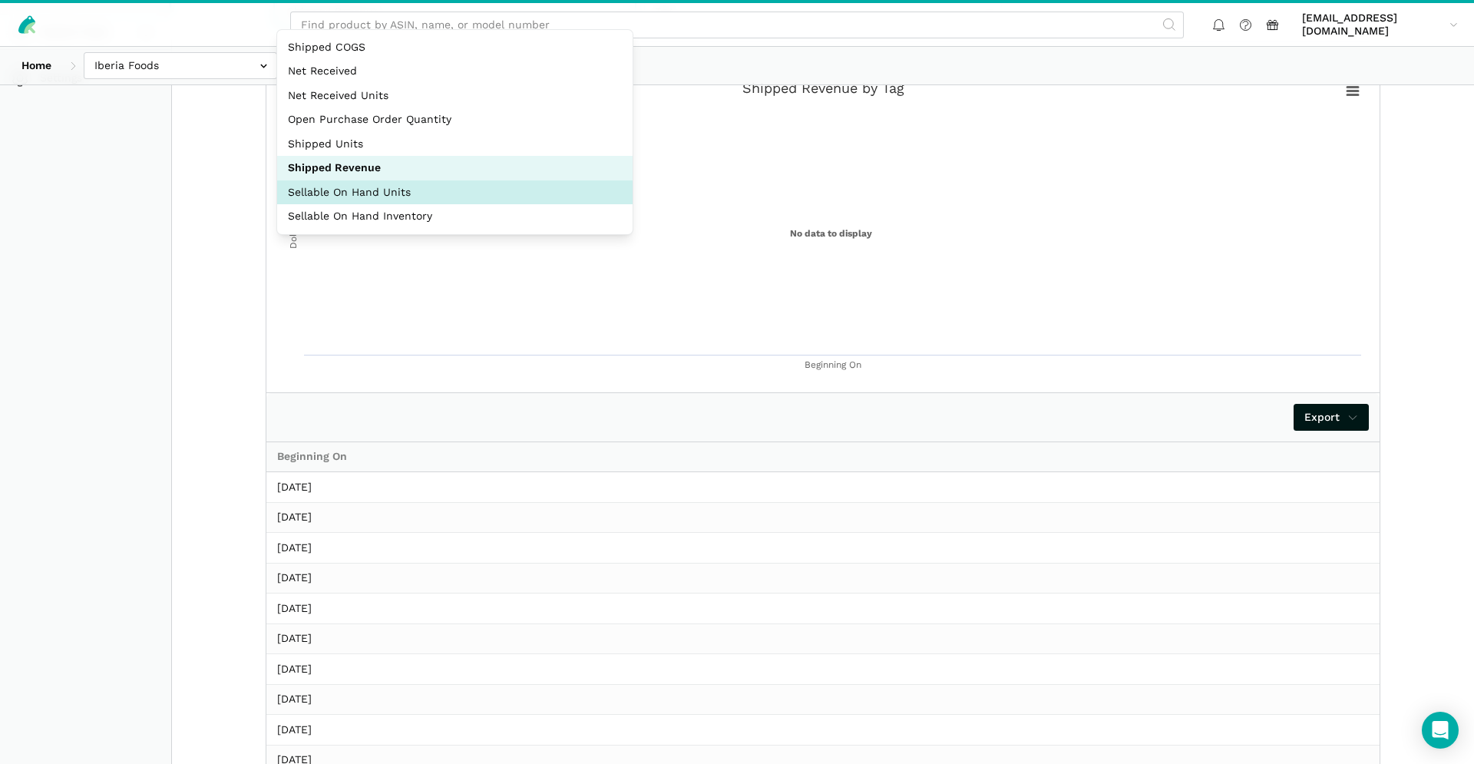
scroll to position [422, 0]
